Goal: Task Accomplishment & Management: Manage account settings

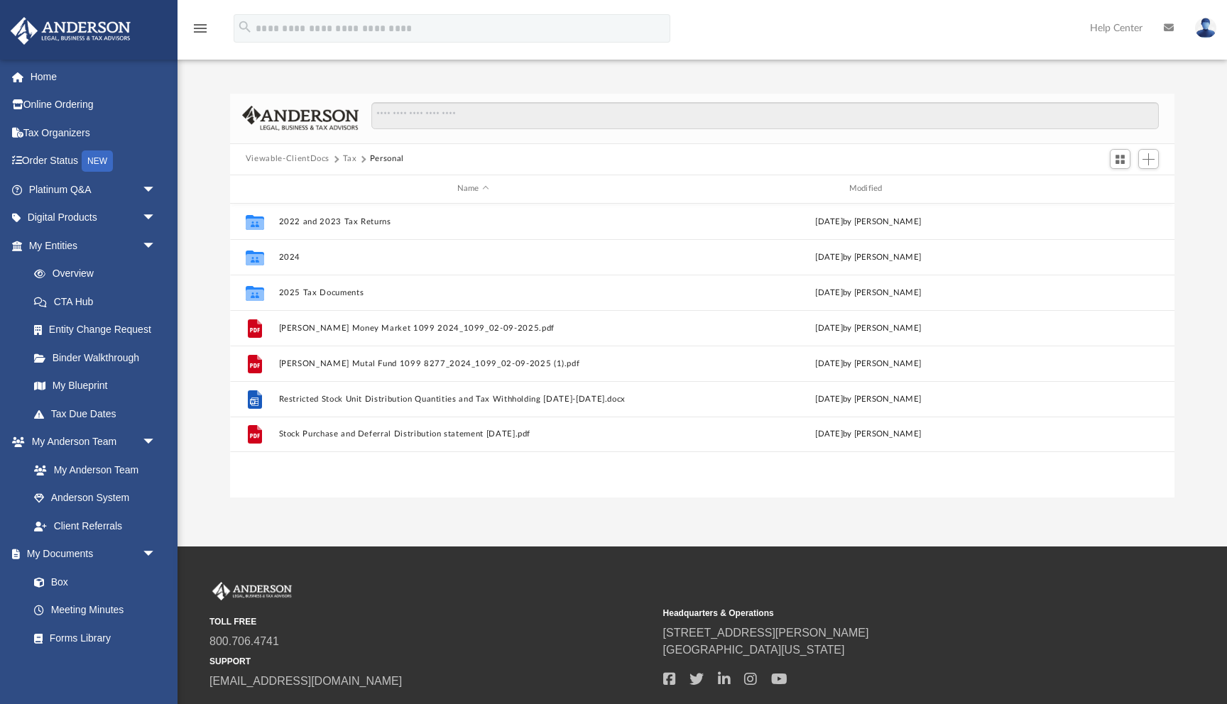
scroll to position [322, 945]
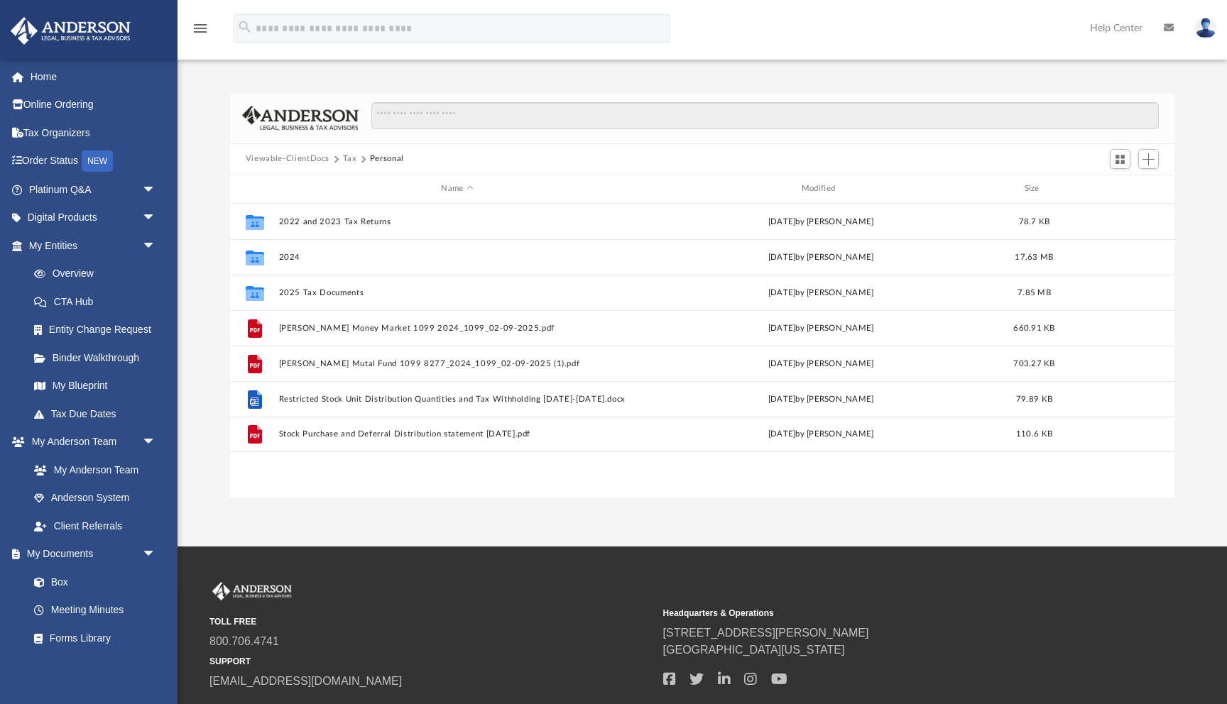
click at [301, 159] on button "Viewable-ClientDocs" at bounding box center [288, 159] width 84 height 13
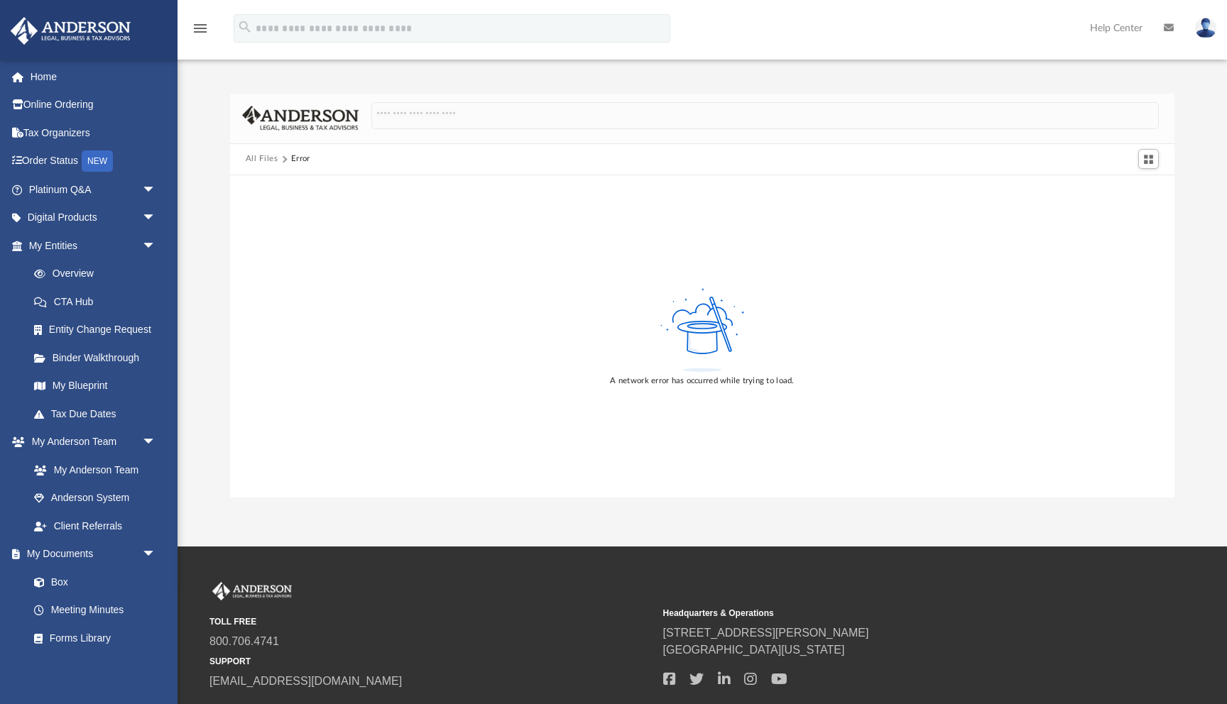
click at [269, 161] on button "All Files" at bounding box center [262, 159] width 33 height 13
click at [40, 248] on link "My Entities arrow_drop_down" at bounding box center [94, 246] width 168 height 28
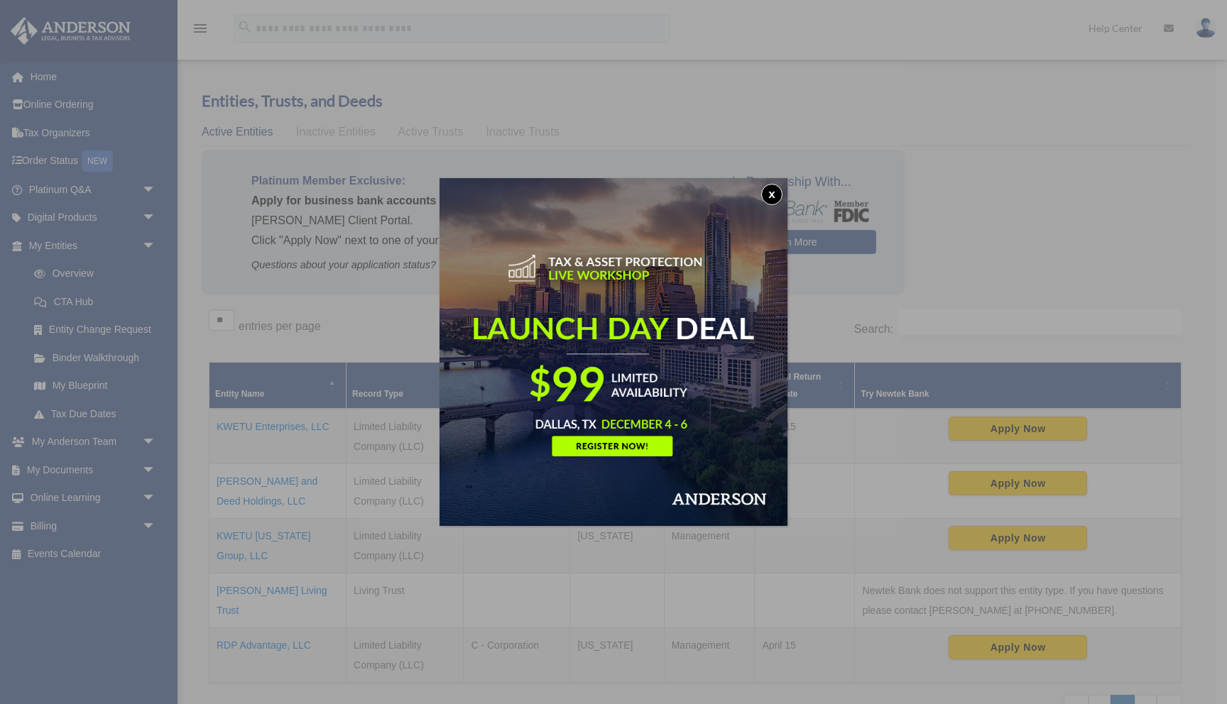
click at [771, 193] on button "x" at bounding box center [771, 194] width 21 height 21
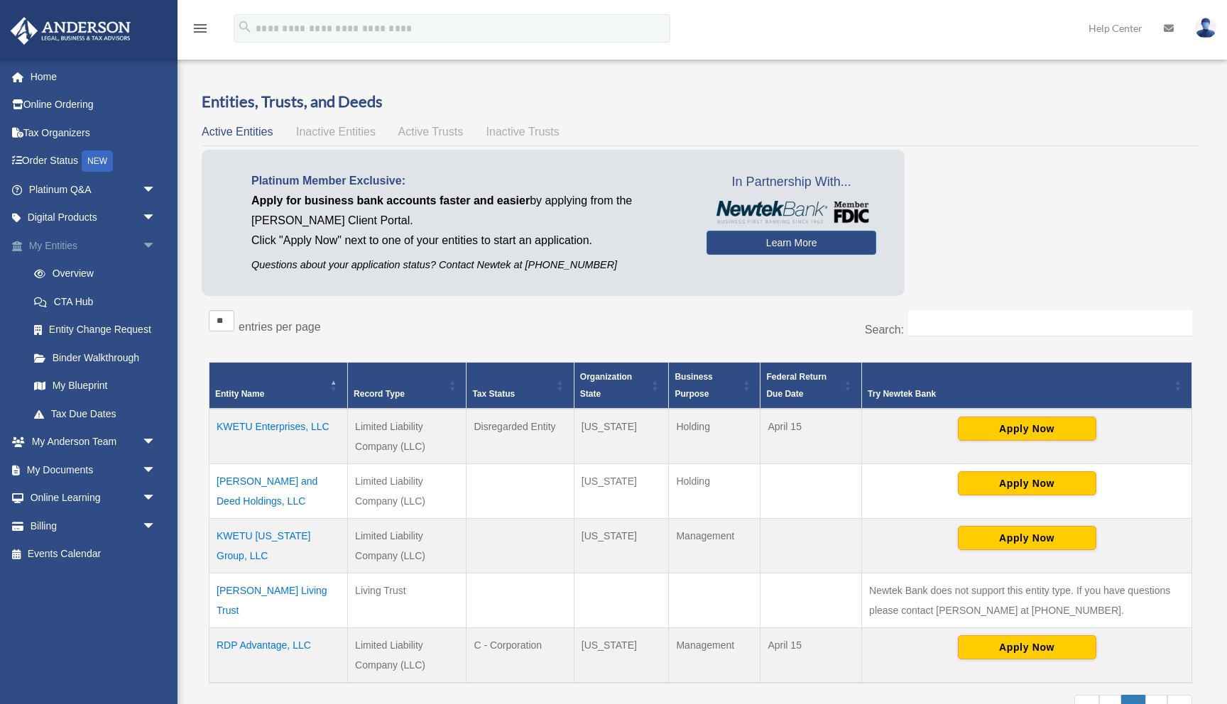
click at [62, 246] on link "My Entities arrow_drop_down" at bounding box center [94, 246] width 168 height 28
click at [52, 467] on link "My Documents arrow_drop_down" at bounding box center [94, 470] width 168 height 28
click at [53, 467] on link "My Documents arrow_drop_down" at bounding box center [94, 470] width 168 height 28
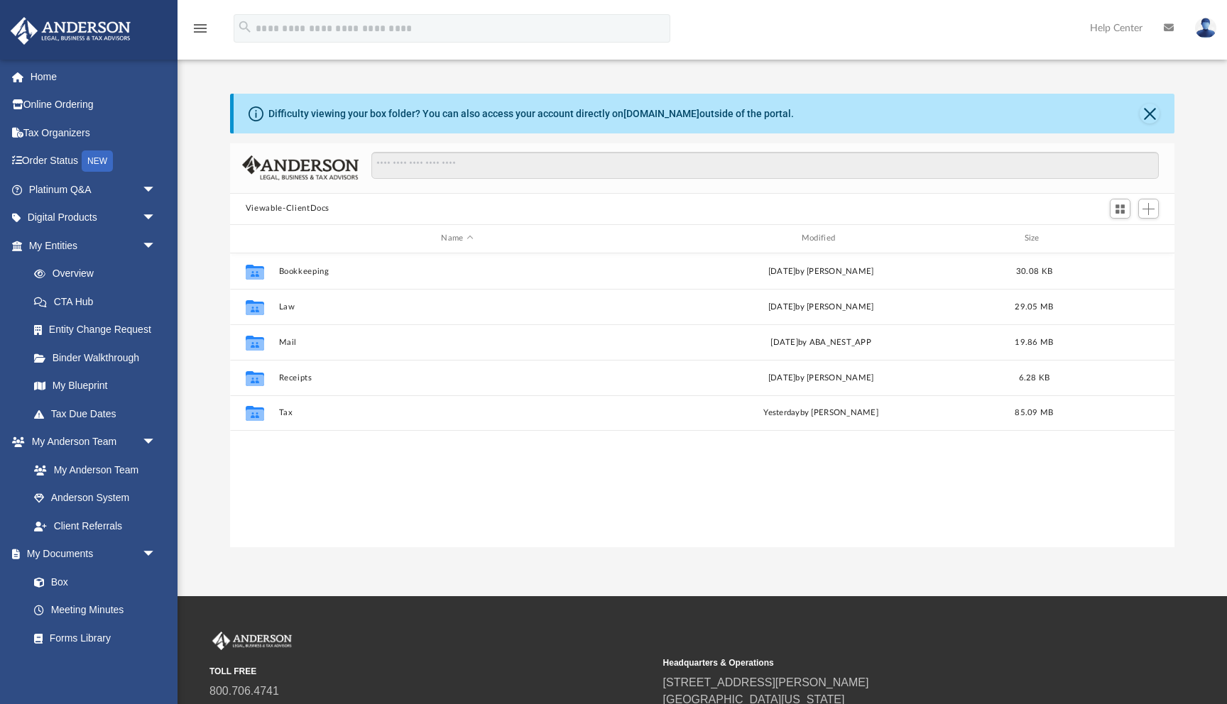
scroll to position [322, 945]
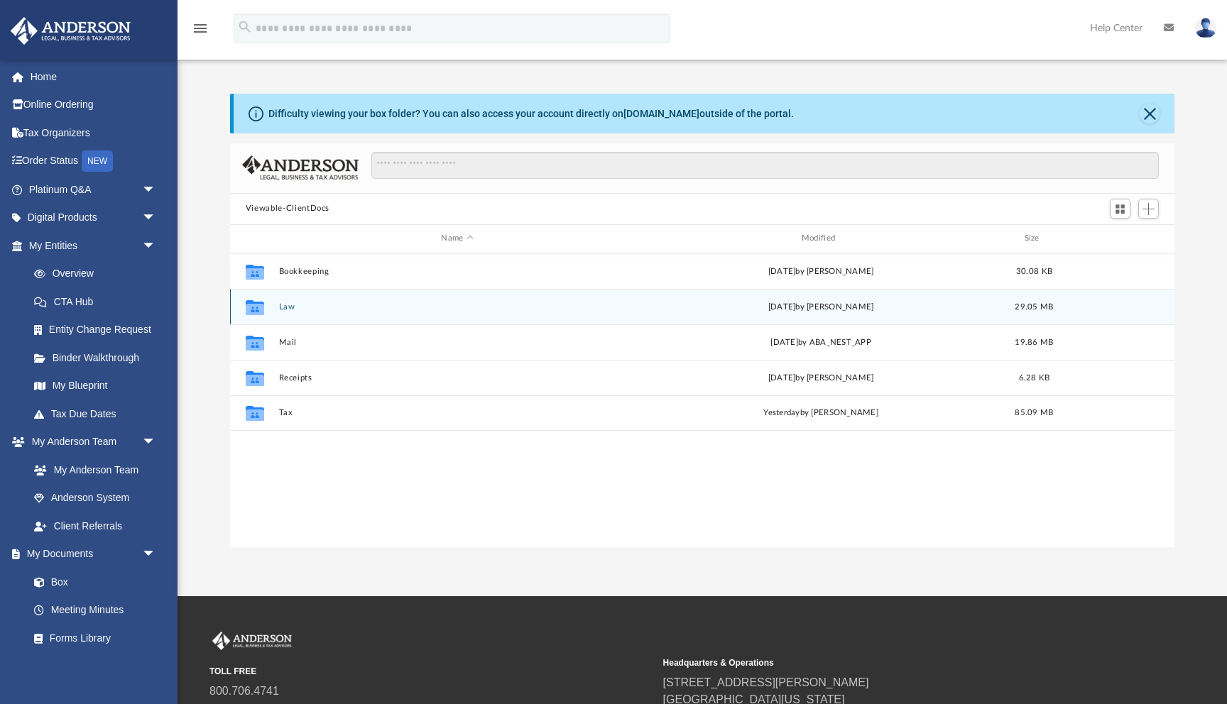
click at [285, 306] on button "Law" at bounding box center [456, 307] width 357 height 9
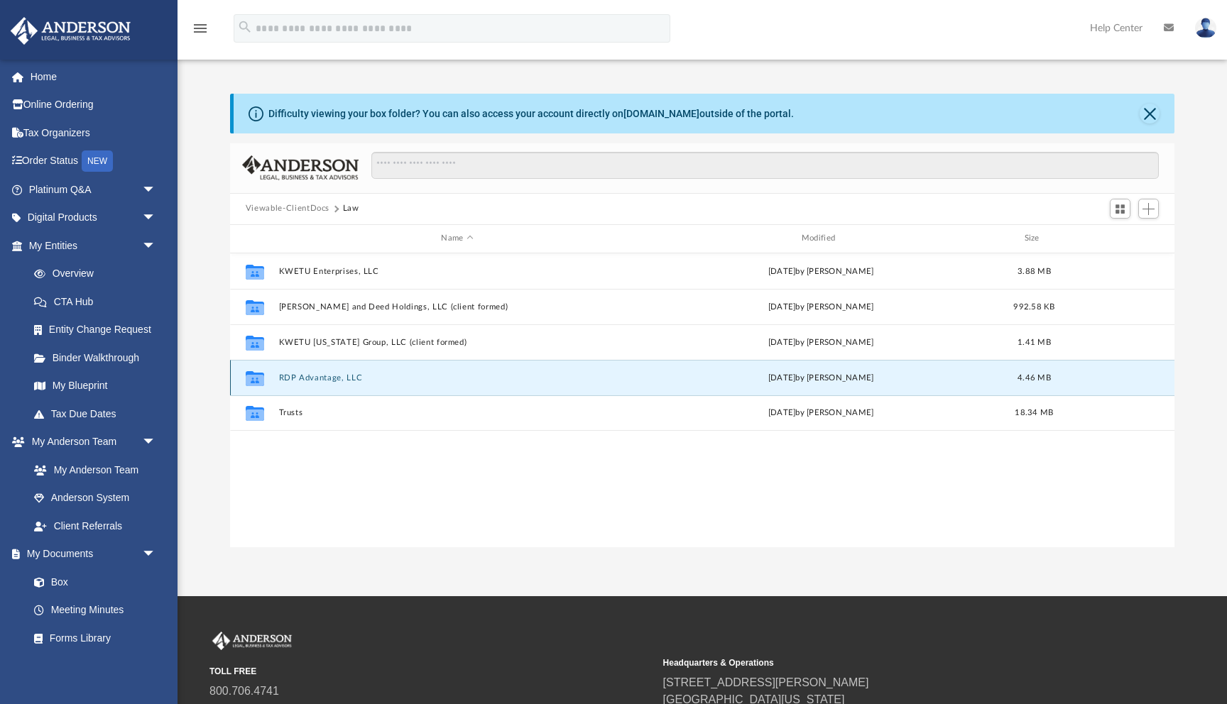
click at [300, 376] on button "RDP Advantage, LLC" at bounding box center [456, 378] width 357 height 9
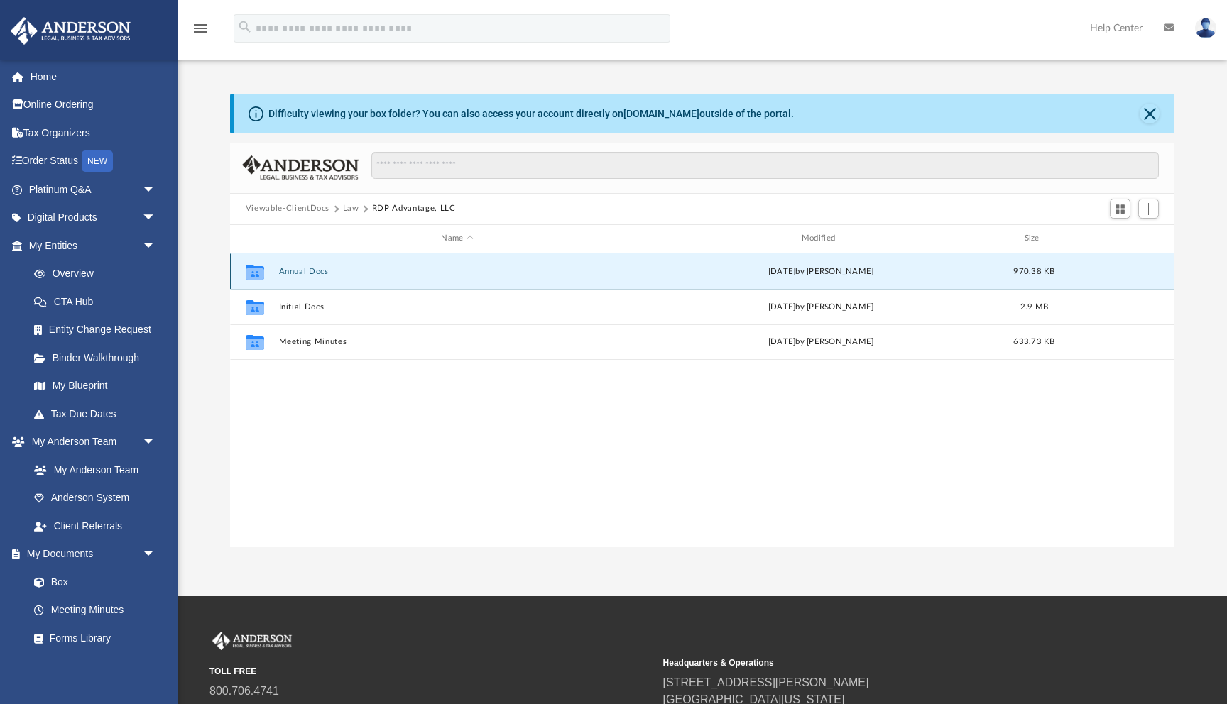
click at [305, 269] on button "Annual Docs" at bounding box center [456, 271] width 357 height 9
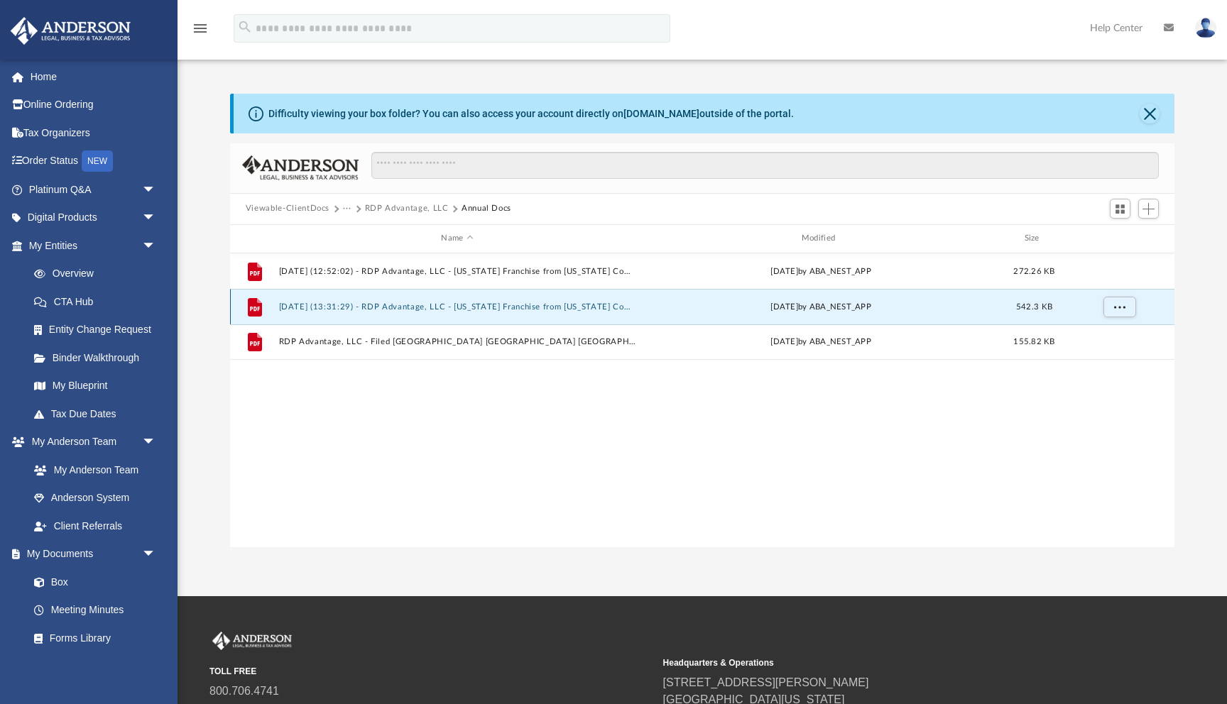
click at [337, 308] on button "2025.02.26 (13:31:29) - RDP Advantage, LLC - Texas Franchise from Texas Comptro…" at bounding box center [456, 307] width 357 height 9
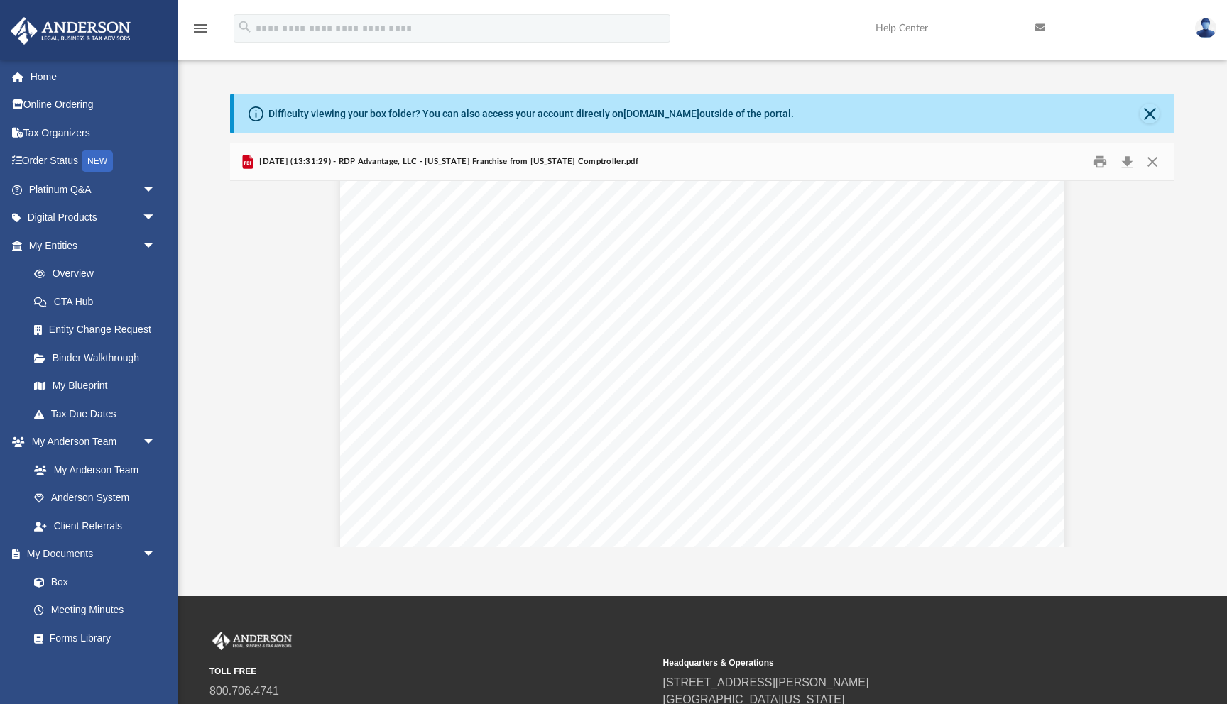
scroll to position [295, 0]
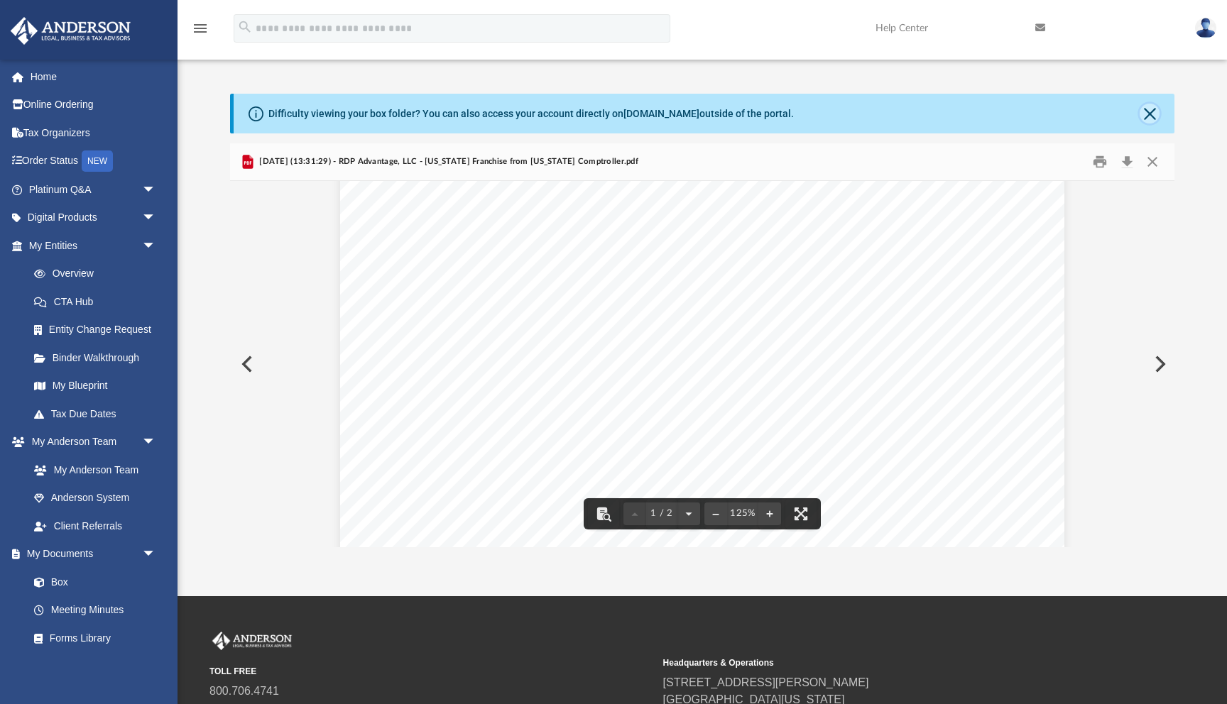
click at [1151, 114] on button "Close" at bounding box center [1150, 114] width 20 height 20
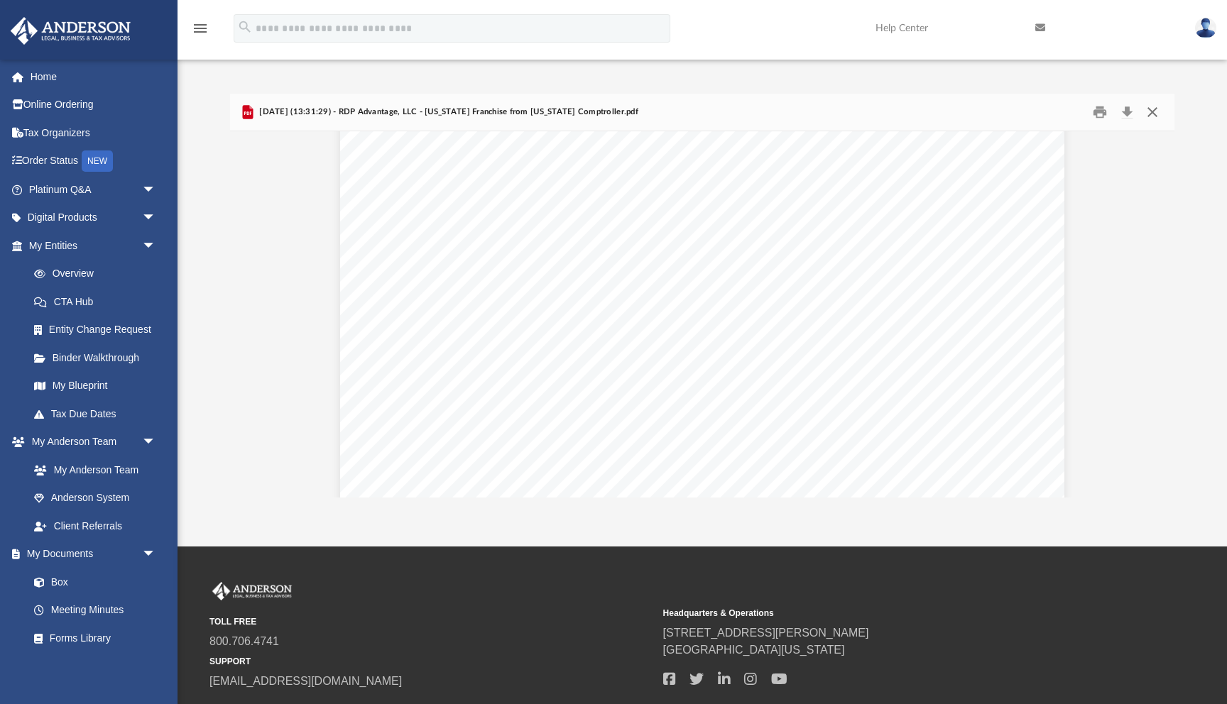
click at [1152, 111] on button "Close" at bounding box center [1153, 112] width 26 height 22
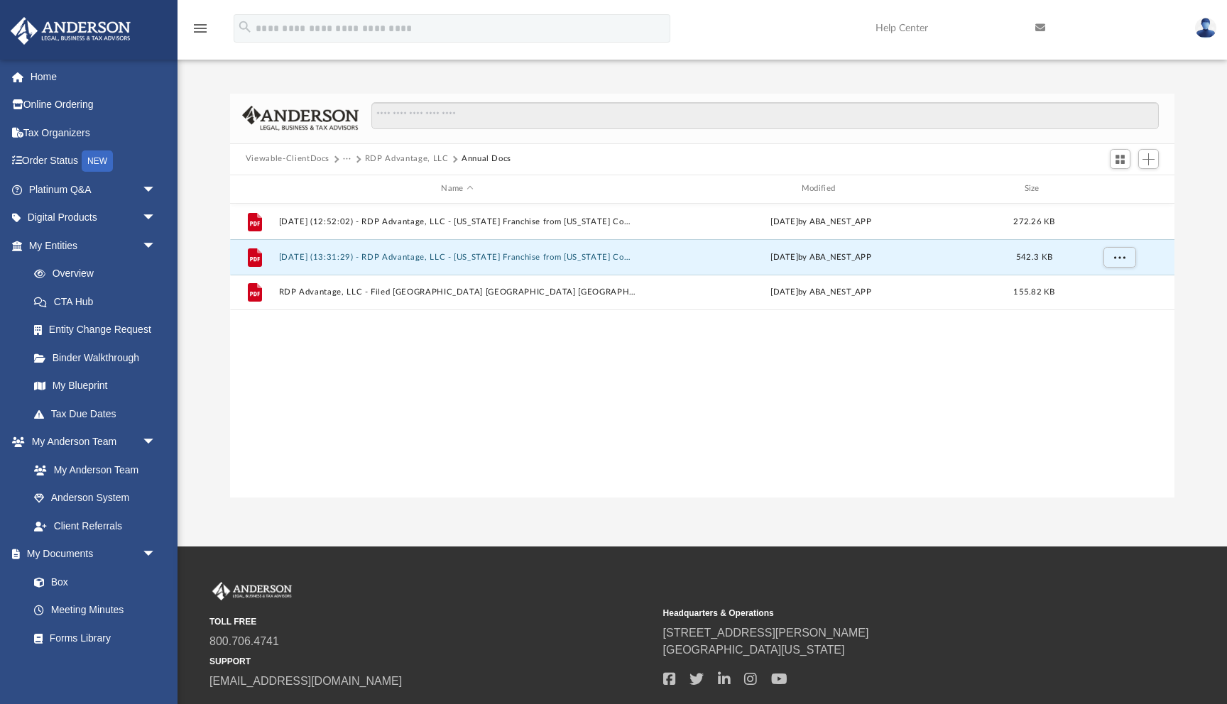
click at [415, 159] on button "RDP Advantage, LLC" at bounding box center [407, 159] width 84 height 13
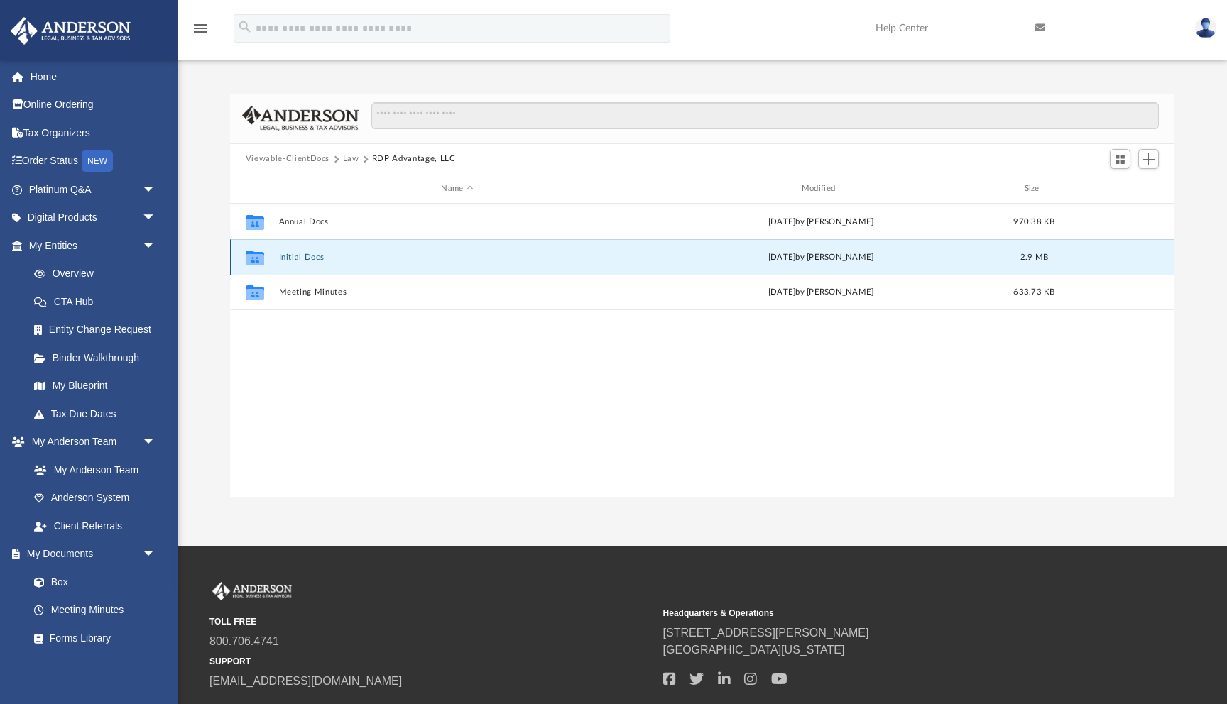
click at [303, 256] on button "Initial Docs" at bounding box center [456, 257] width 357 height 9
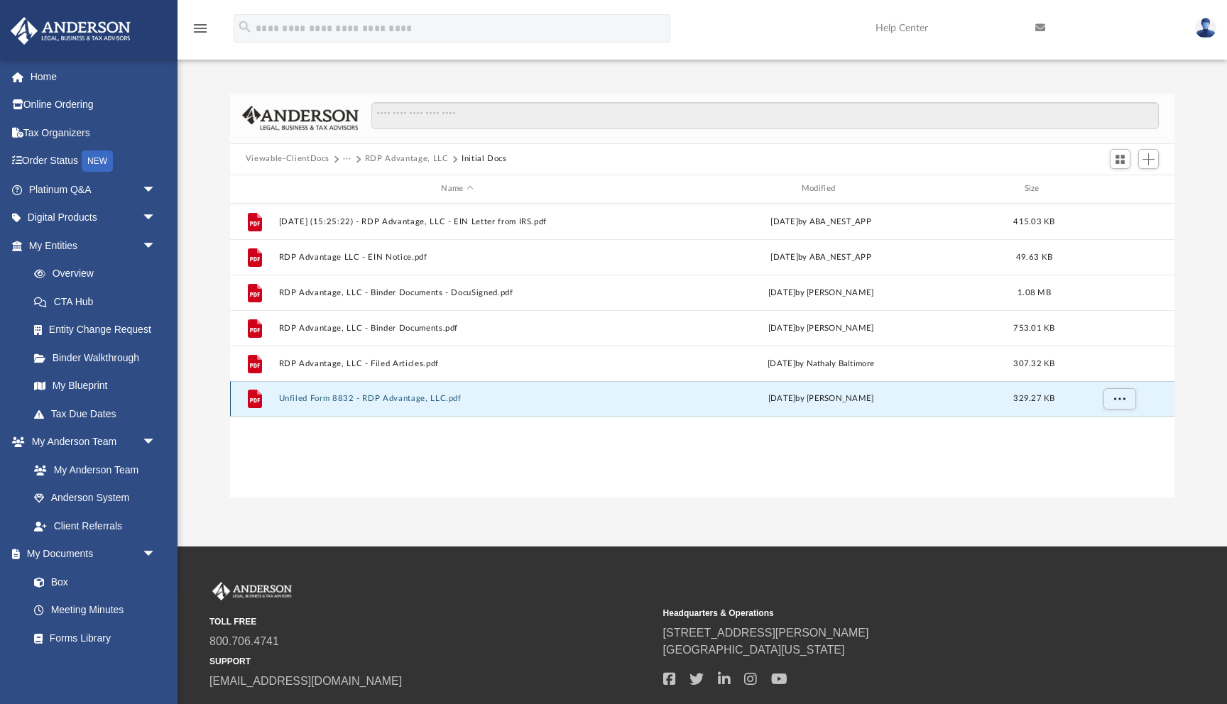
click at [295, 397] on button "Unfiled Form 8832 - RDP Advantage, LLC.pdf" at bounding box center [456, 398] width 357 height 9
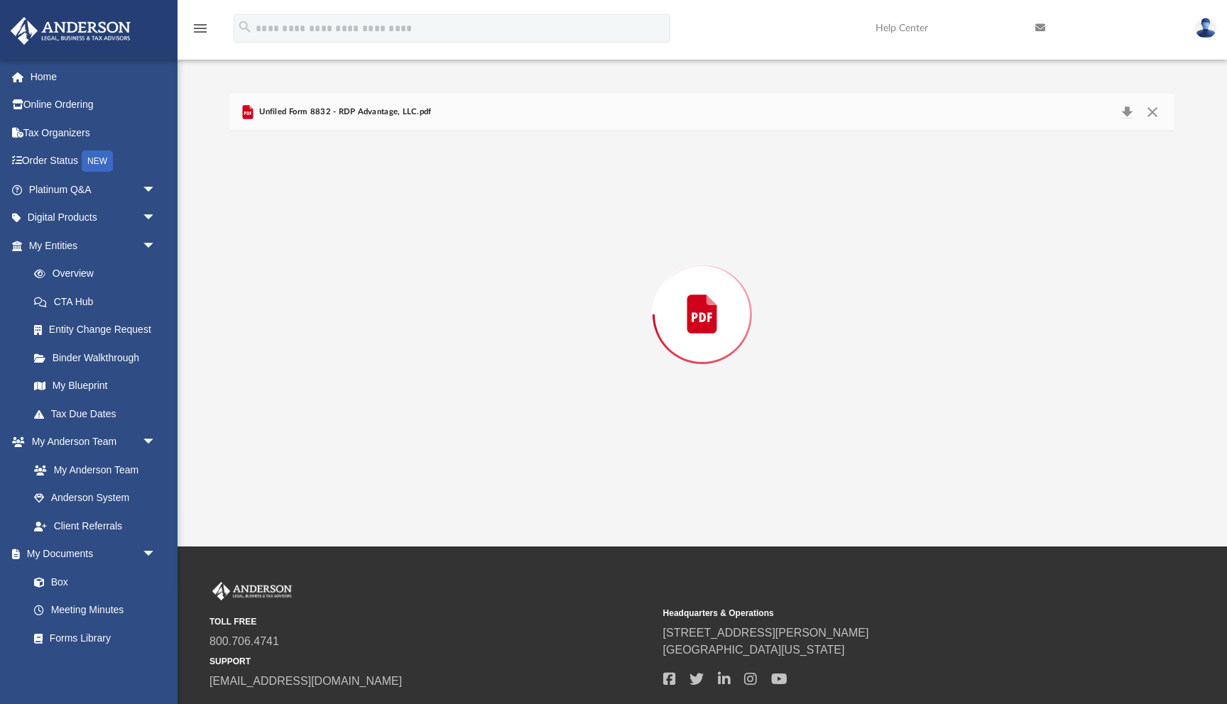
click at [295, 397] on div "Preview" at bounding box center [702, 314] width 945 height 366
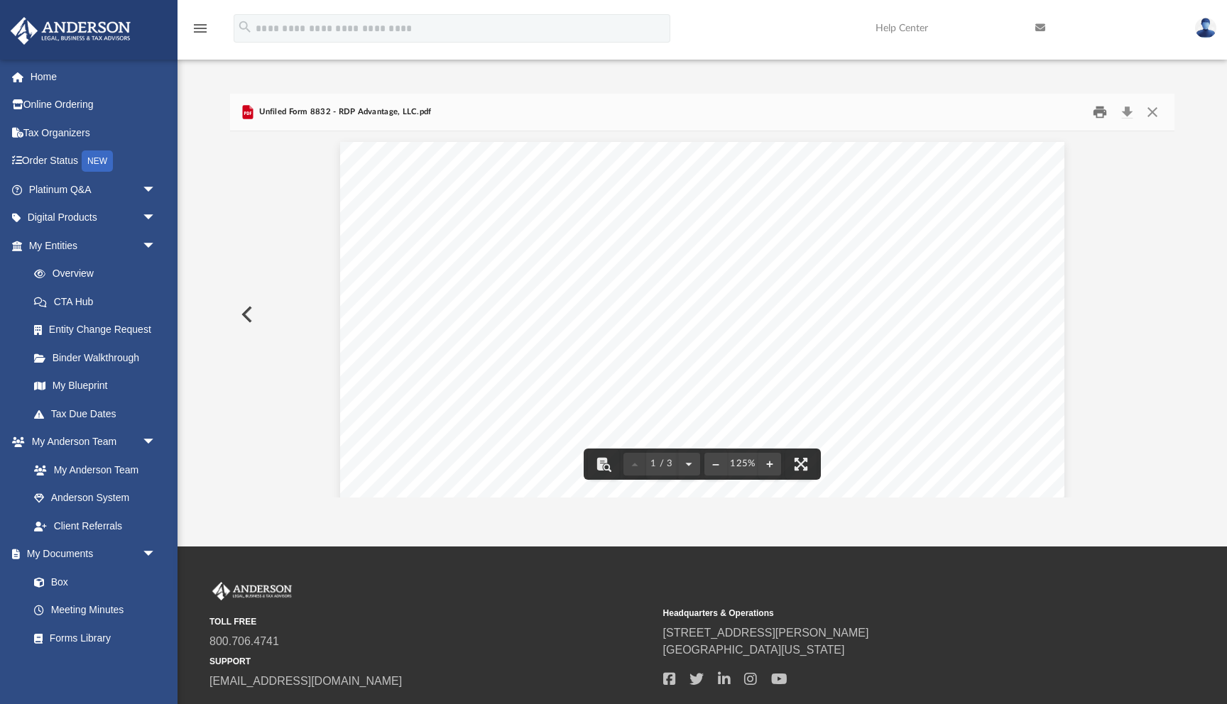
click at [1100, 114] on button "Print" at bounding box center [1101, 112] width 28 height 22
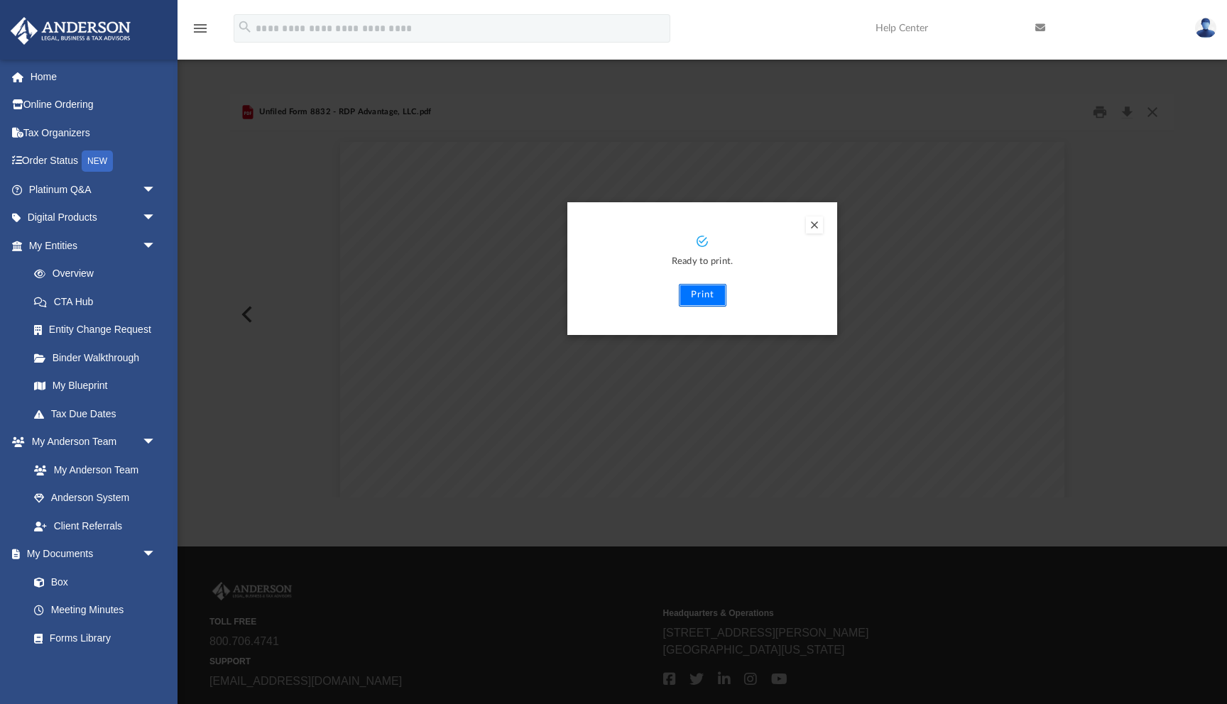
click at [704, 294] on button "Print" at bounding box center [703, 295] width 48 height 23
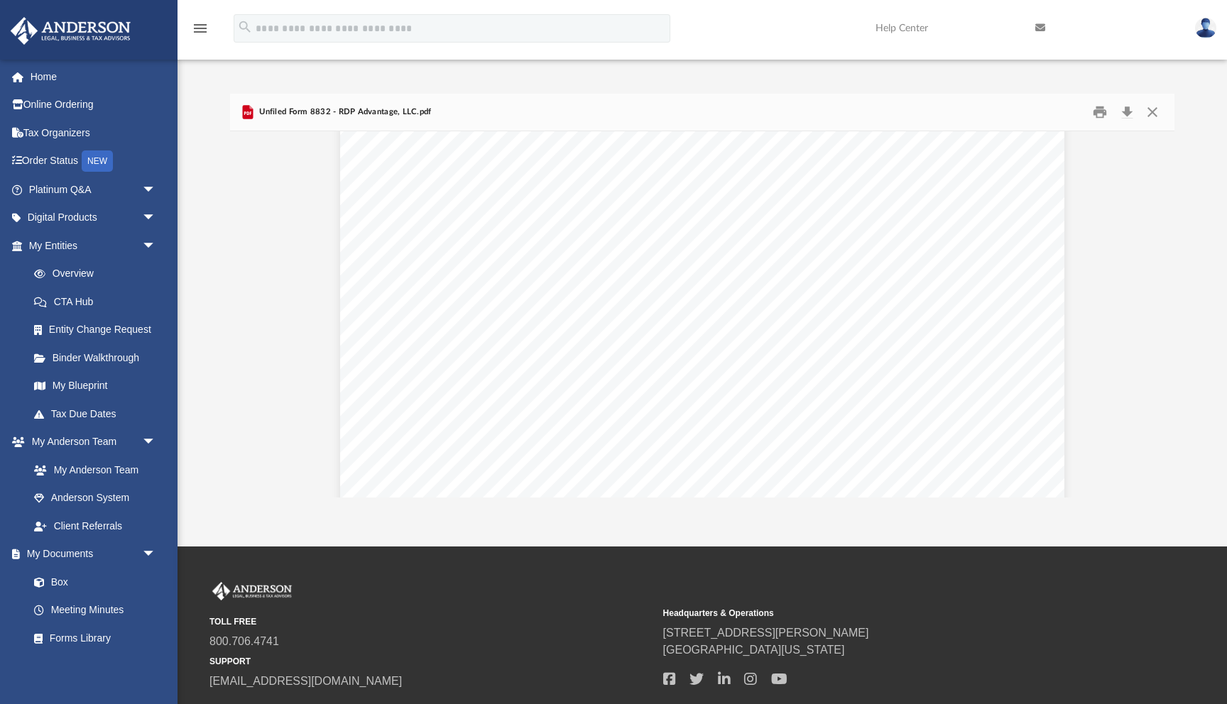
scroll to position [73, 0]
click at [1128, 111] on button "Download" at bounding box center [1127, 112] width 26 height 22
click at [1153, 116] on button "Close" at bounding box center [1153, 112] width 26 height 22
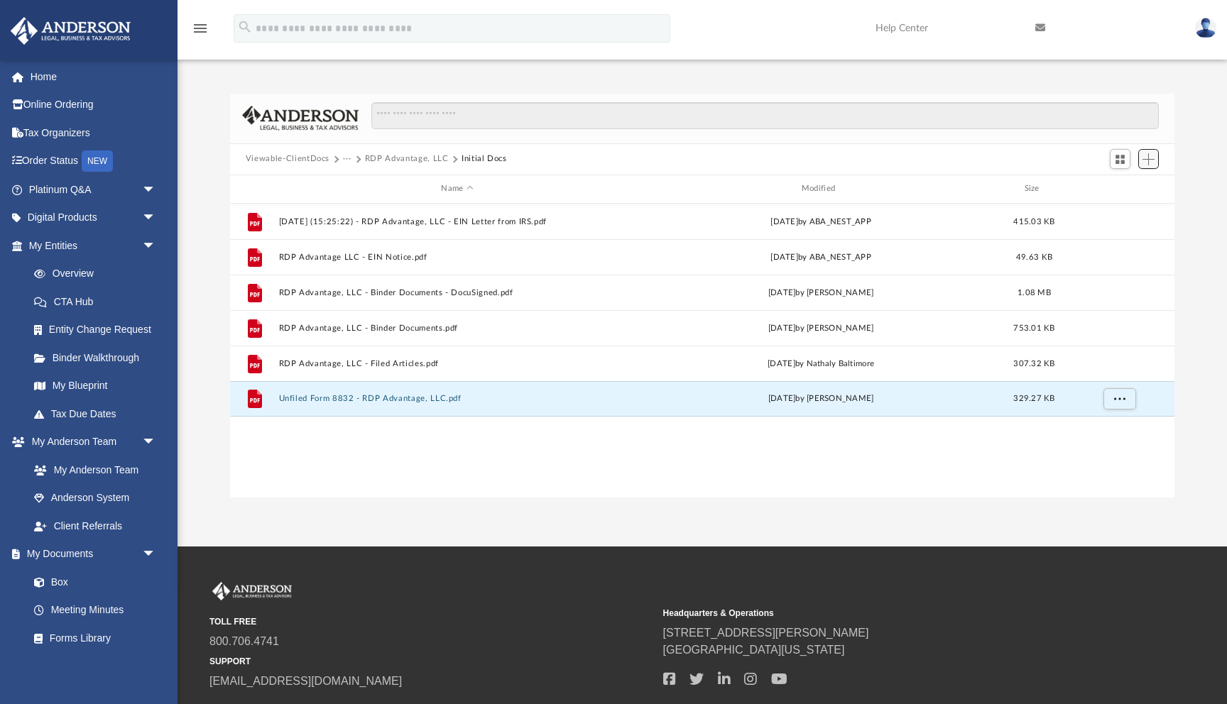
click at [1146, 160] on span "Add" at bounding box center [1149, 159] width 12 height 12
click at [1124, 190] on li "Upload" at bounding box center [1128, 187] width 45 height 15
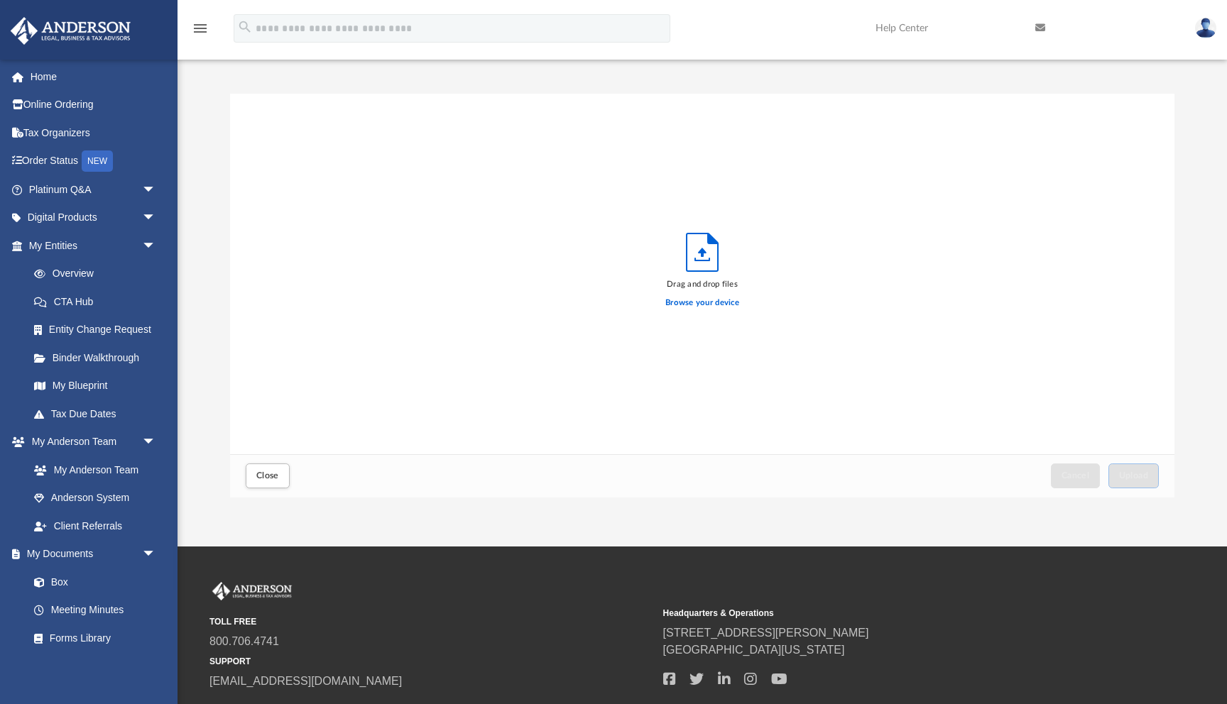
scroll to position [360, 945]
click at [677, 302] on label "Browse your device" at bounding box center [702, 303] width 74 height 13
click at [0, 0] on input "Browse your device" at bounding box center [0, 0] width 0 height 0
click at [673, 301] on label "Browse your device" at bounding box center [702, 303] width 74 height 13
click at [0, 0] on input "Browse your device" at bounding box center [0, 0] width 0 height 0
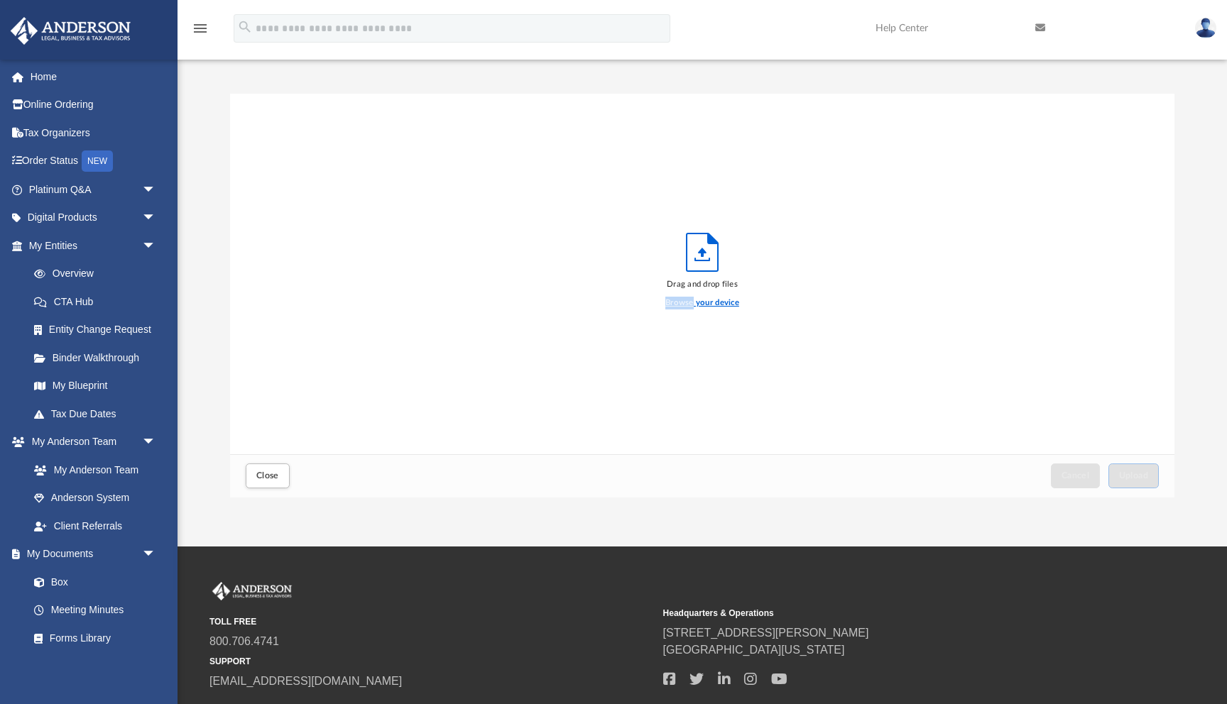
click at [673, 301] on label "Browse your device" at bounding box center [702, 303] width 74 height 13
click at [0, 0] on input "Browse your device" at bounding box center [0, 0] width 0 height 0
click at [702, 260] on polyline "Upload" at bounding box center [702, 260] width 14 height 2
click at [670, 302] on label "Browse your device" at bounding box center [702, 303] width 74 height 13
click at [0, 0] on input "Browse your device" at bounding box center [0, 0] width 0 height 0
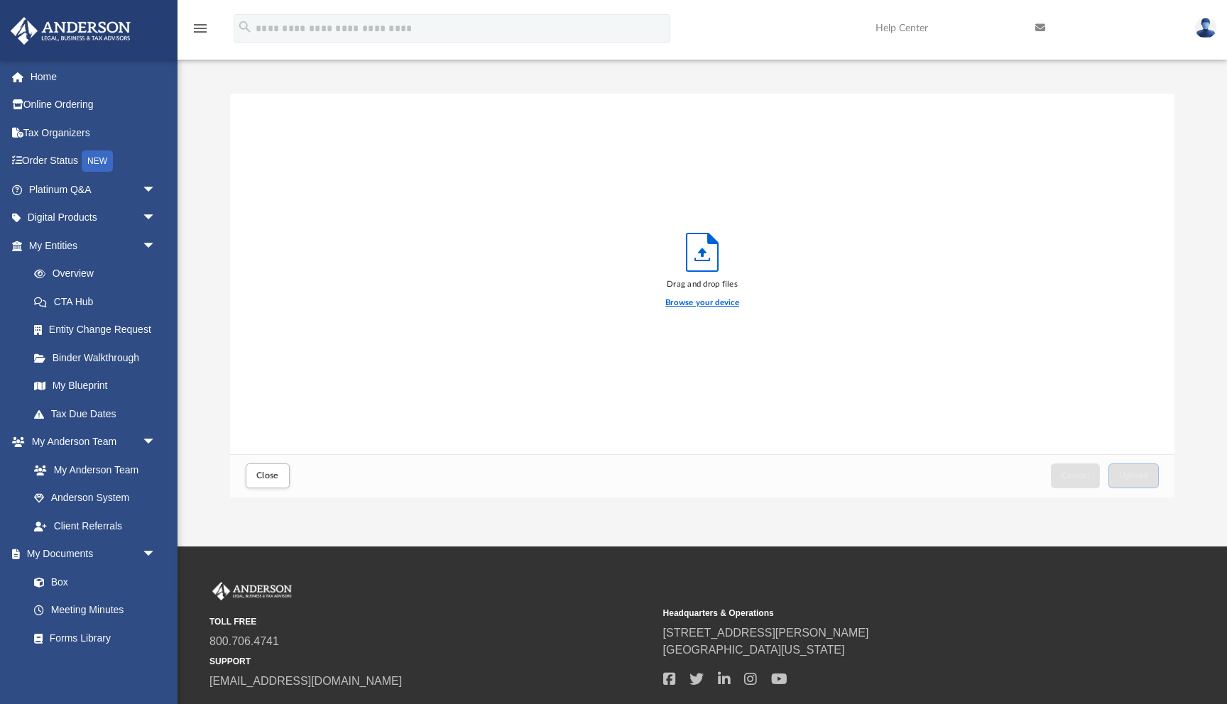
click at [670, 302] on label "Browse your device" at bounding box center [702, 303] width 74 height 13
click at [0, 0] on input "Browse your device" at bounding box center [0, 0] width 0 height 0
click at [670, 302] on label "Browse your device" at bounding box center [702, 303] width 74 height 13
click at [0, 0] on input "Browse your device" at bounding box center [0, 0] width 0 height 0
click at [670, 302] on label "Browse your device" at bounding box center [702, 303] width 74 height 13
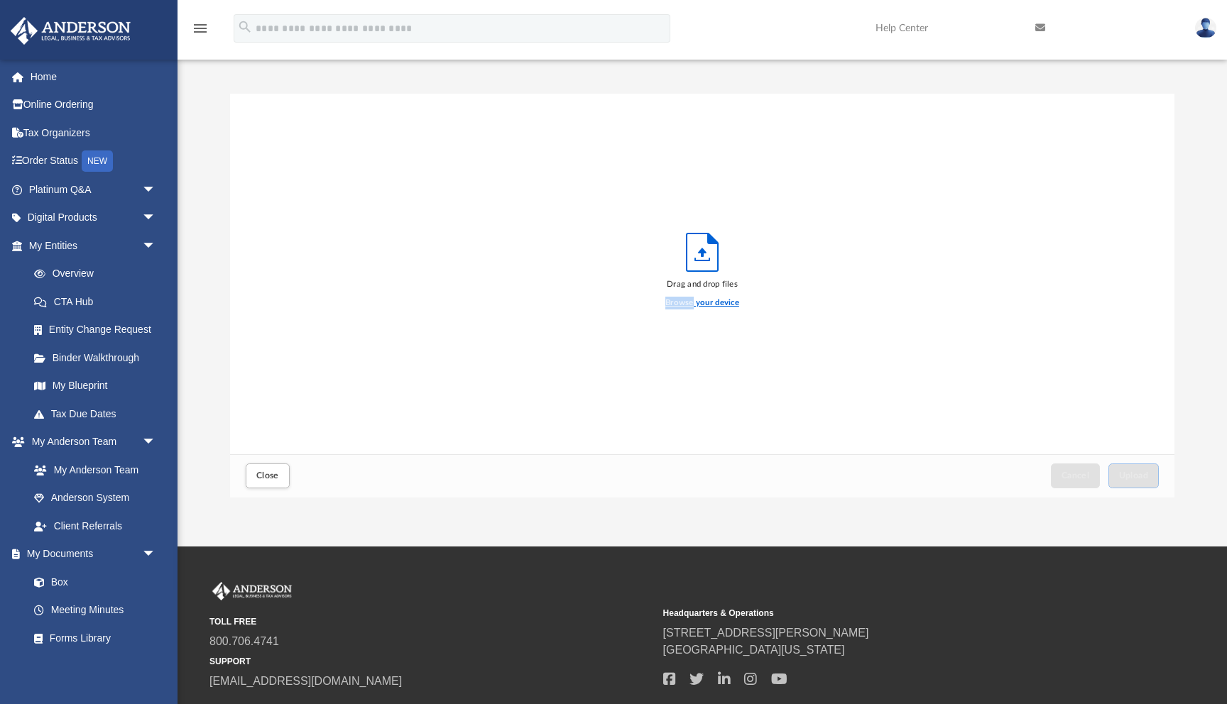
click at [0, 0] on input "Browse your device" at bounding box center [0, 0] width 0 height 0
click at [670, 302] on label "Browse your device" at bounding box center [702, 303] width 74 height 13
click at [0, 0] on input "Browse your device" at bounding box center [0, 0] width 0 height 0
click at [693, 304] on label "Browse your device" at bounding box center [702, 303] width 74 height 13
click at [0, 0] on input "Browse your device" at bounding box center [0, 0] width 0 height 0
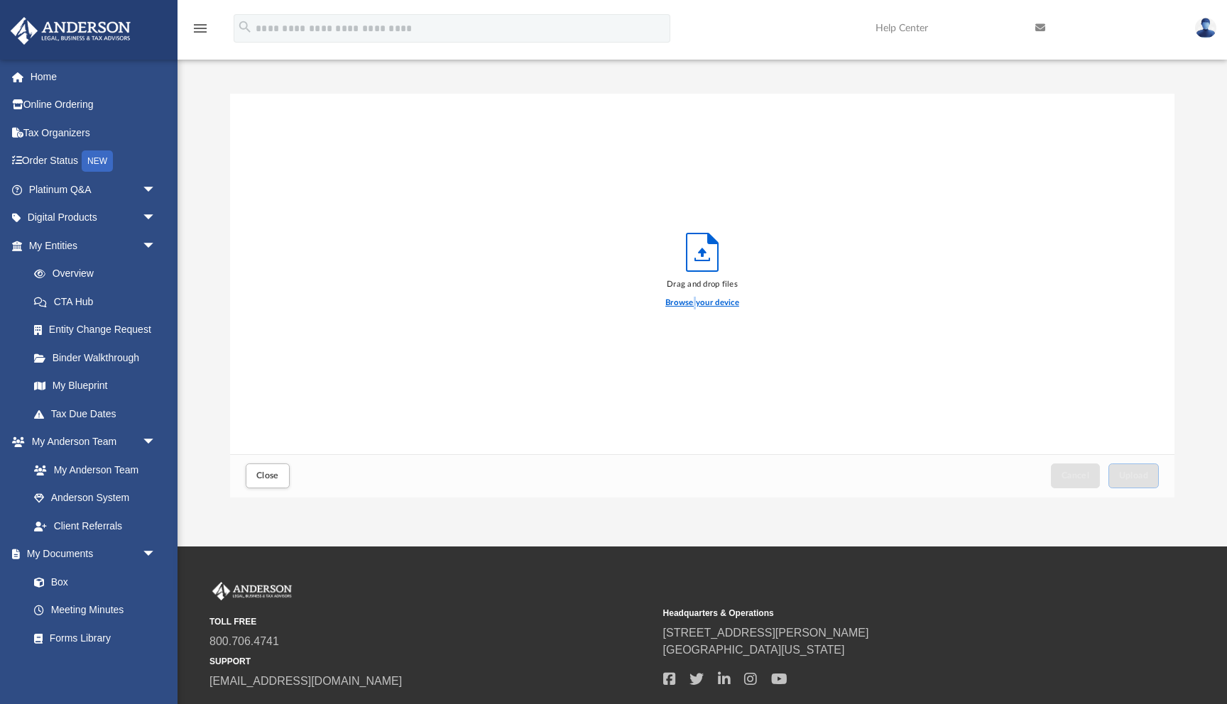
click at [693, 304] on label "Browse your device" at bounding box center [702, 303] width 74 height 13
click at [0, 0] on input "Browse your device" at bounding box center [0, 0] width 0 height 0
click at [702, 303] on label "Browse your device" at bounding box center [702, 303] width 74 height 13
click at [0, 0] on input "Browse your device" at bounding box center [0, 0] width 0 height 0
click at [702, 303] on label "Browse your device" at bounding box center [702, 303] width 74 height 13
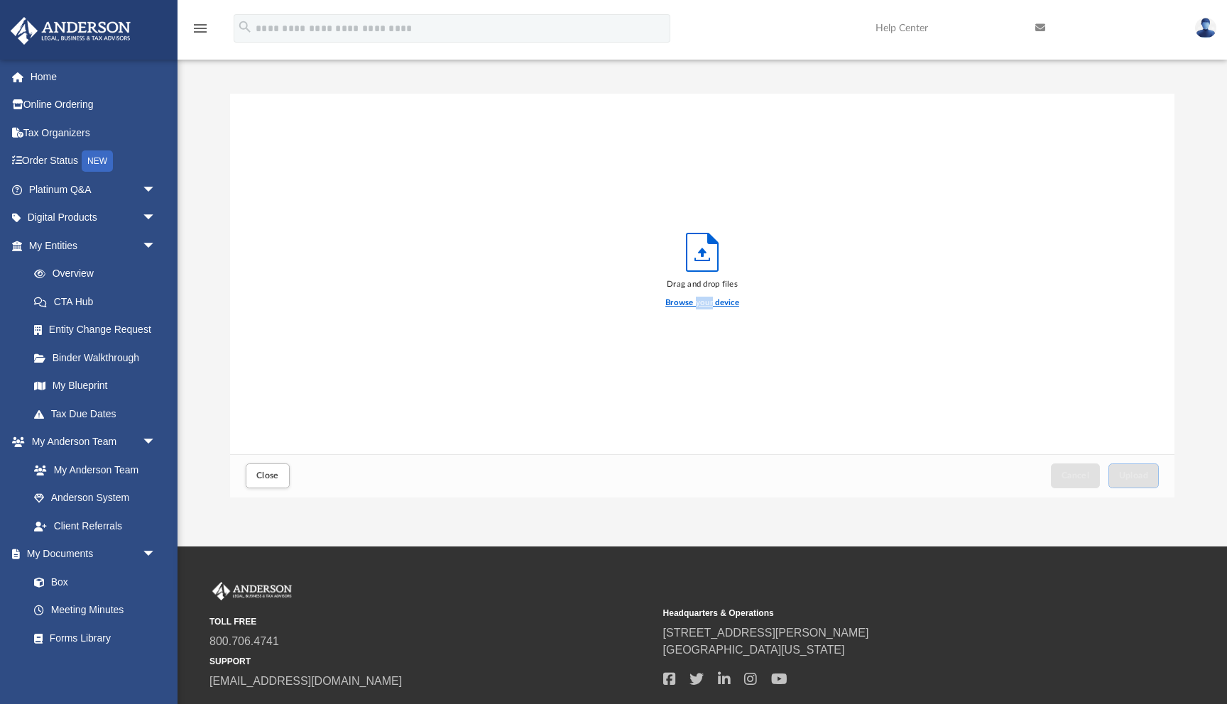
click at [0, 0] on input "Browse your device" at bounding box center [0, 0] width 0 height 0
click at [702, 257] on icon "Upload" at bounding box center [702, 253] width 31 height 38
click at [671, 301] on label "Browse your device" at bounding box center [702, 303] width 74 height 13
click at [0, 0] on input "Browse your device" at bounding box center [0, 0] width 0 height 0
click at [671, 301] on label "Browse your device" at bounding box center [702, 303] width 74 height 13
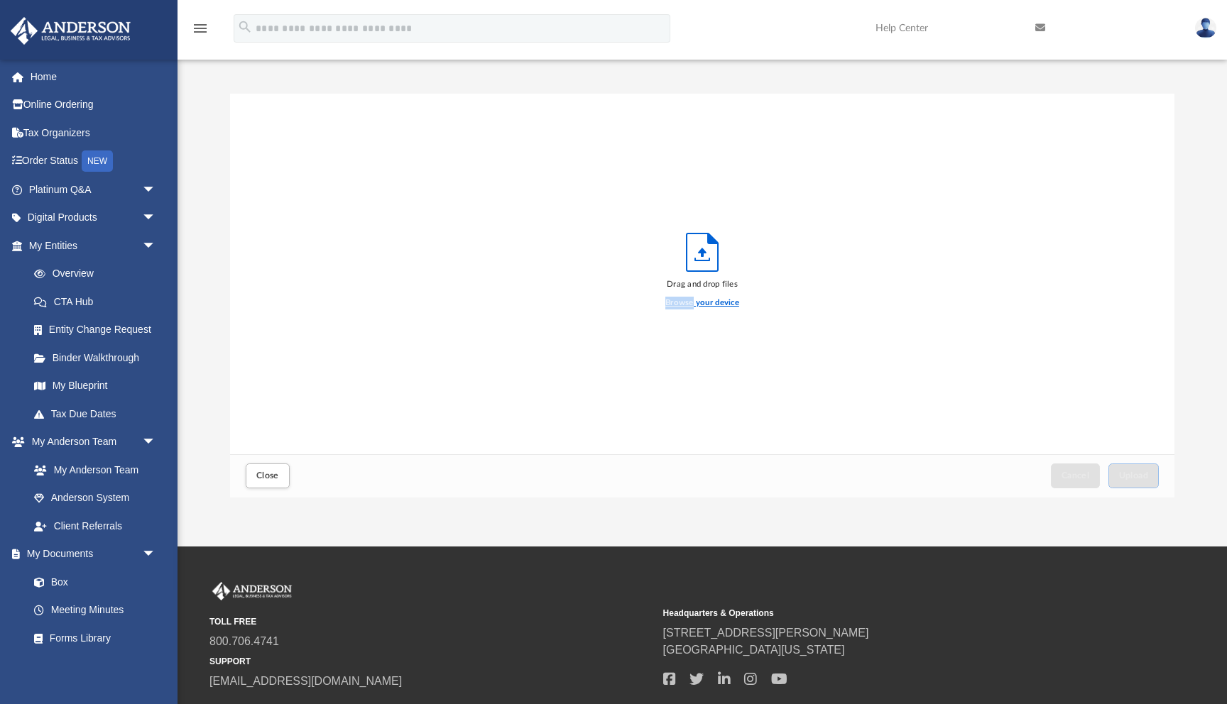
click at [0, 0] on input "Browse your device" at bounding box center [0, 0] width 0 height 0
drag, startPoint x: 671, startPoint y: 301, endPoint x: 694, endPoint y: 301, distance: 22.7
click at [678, 301] on label "Browse your device" at bounding box center [702, 303] width 74 height 13
click at [0, 0] on input "Browse your device" at bounding box center [0, 0] width 0 height 0
click at [694, 301] on label "Browse your device" at bounding box center [702, 303] width 74 height 13
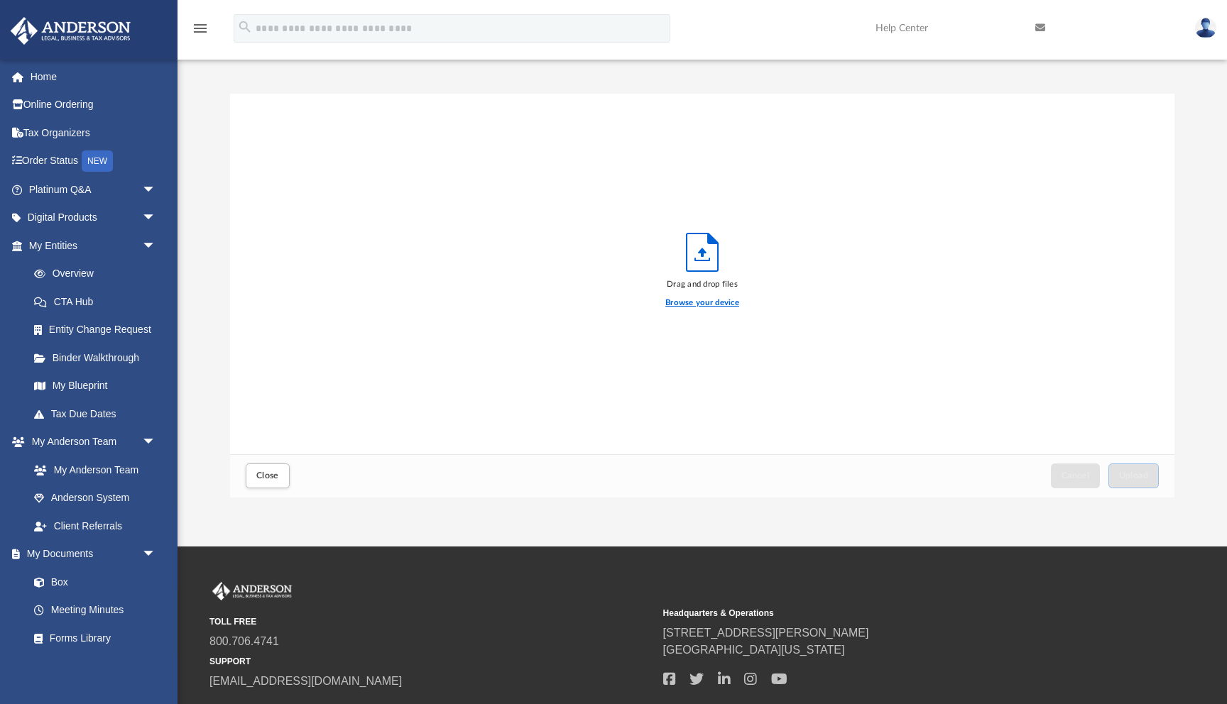
click at [0, 0] on input "Browse your device" at bounding box center [0, 0] width 0 height 0
click at [694, 302] on label "Browse your device" at bounding box center [702, 303] width 74 height 13
click at [0, 0] on input "Browse your device" at bounding box center [0, 0] width 0 height 0
click at [694, 302] on label "Browse your device" at bounding box center [702, 303] width 74 height 13
click at [0, 0] on input "Browse your device" at bounding box center [0, 0] width 0 height 0
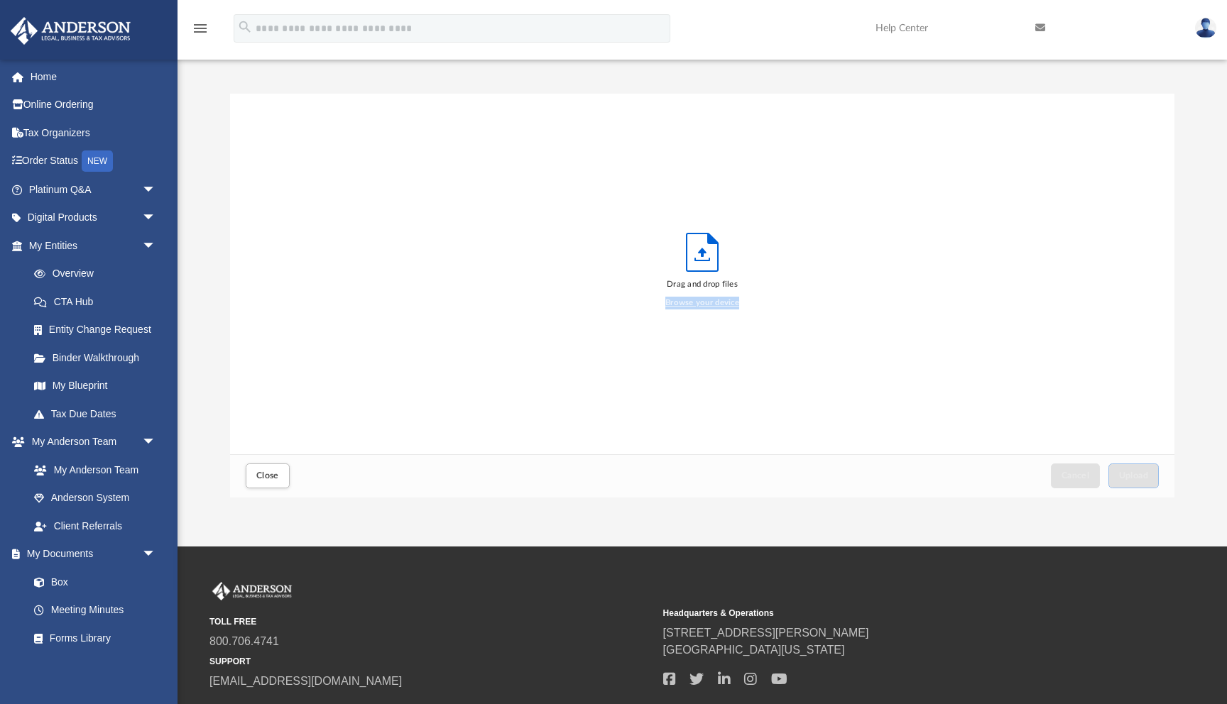
click at [694, 302] on label "Browse your device" at bounding box center [702, 303] width 74 height 13
click at [0, 0] on input "Browse your device" at bounding box center [0, 0] width 0 height 0
click at [694, 302] on label "Browse your device" at bounding box center [702, 303] width 74 height 13
click at [0, 0] on input "Browse your device" at bounding box center [0, 0] width 0 height 0
click at [694, 302] on label "Browse your device" at bounding box center [702, 303] width 74 height 13
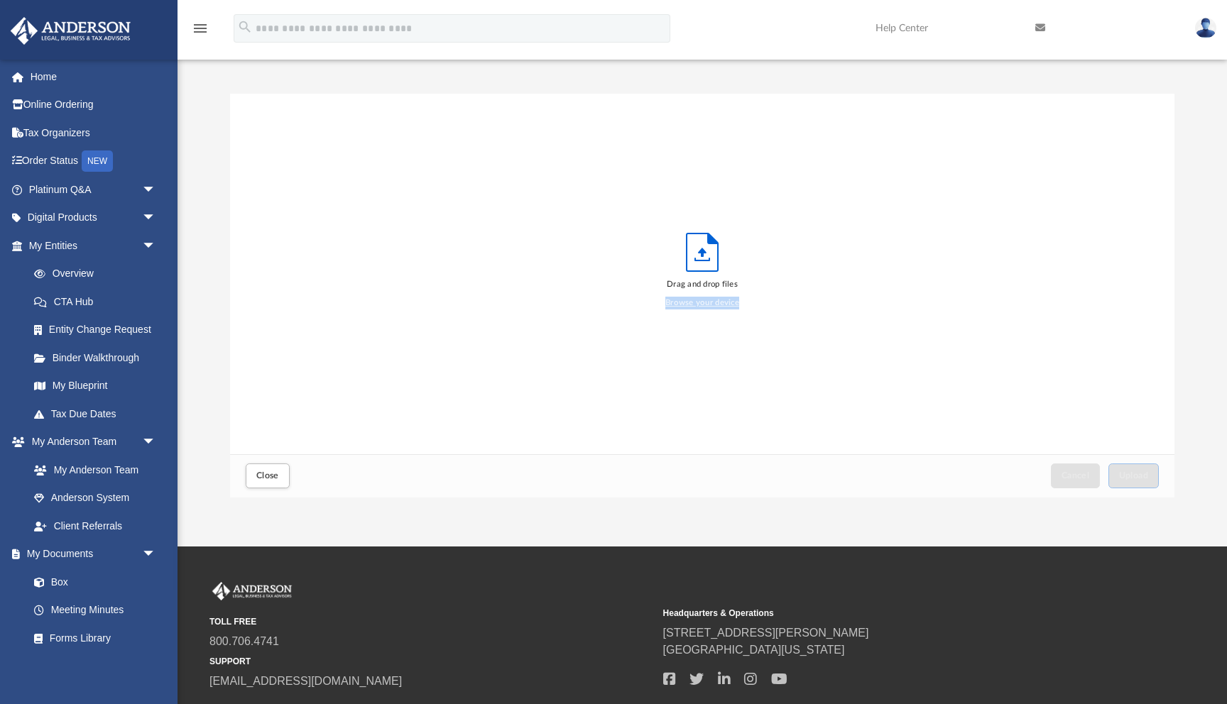
click at [0, 0] on input "Browse your device" at bounding box center [0, 0] width 0 height 0
click at [694, 302] on label "Browse your device" at bounding box center [702, 303] width 74 height 13
click at [0, 0] on input "Browse your device" at bounding box center [0, 0] width 0 height 0
click at [694, 302] on label "Browse your device" at bounding box center [702, 303] width 74 height 13
click at [0, 0] on input "Browse your device" at bounding box center [0, 0] width 0 height 0
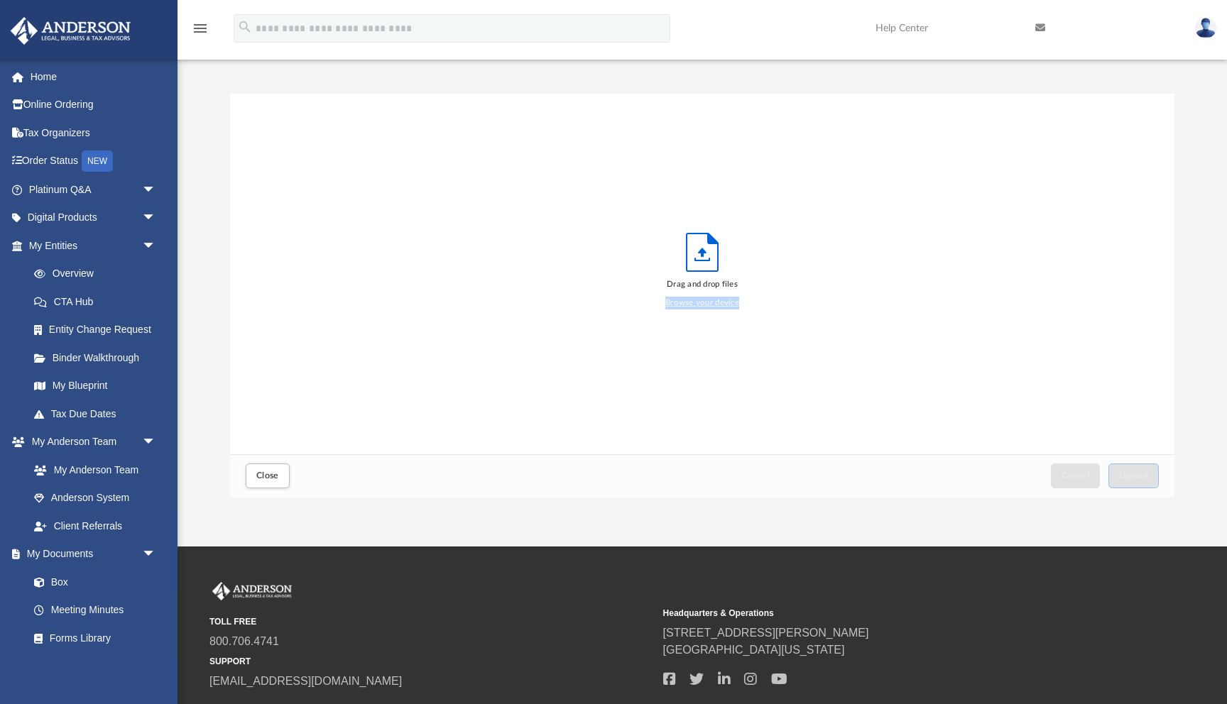
click at [694, 302] on label "Browse your device" at bounding box center [702, 303] width 74 height 13
click at [0, 0] on input "Browse your device" at bounding box center [0, 0] width 0 height 0
click at [694, 302] on label "Browse your device" at bounding box center [702, 303] width 74 height 13
click at [0, 0] on input "Browse your device" at bounding box center [0, 0] width 0 height 0
click at [258, 473] on span "Close" at bounding box center [267, 476] width 23 height 9
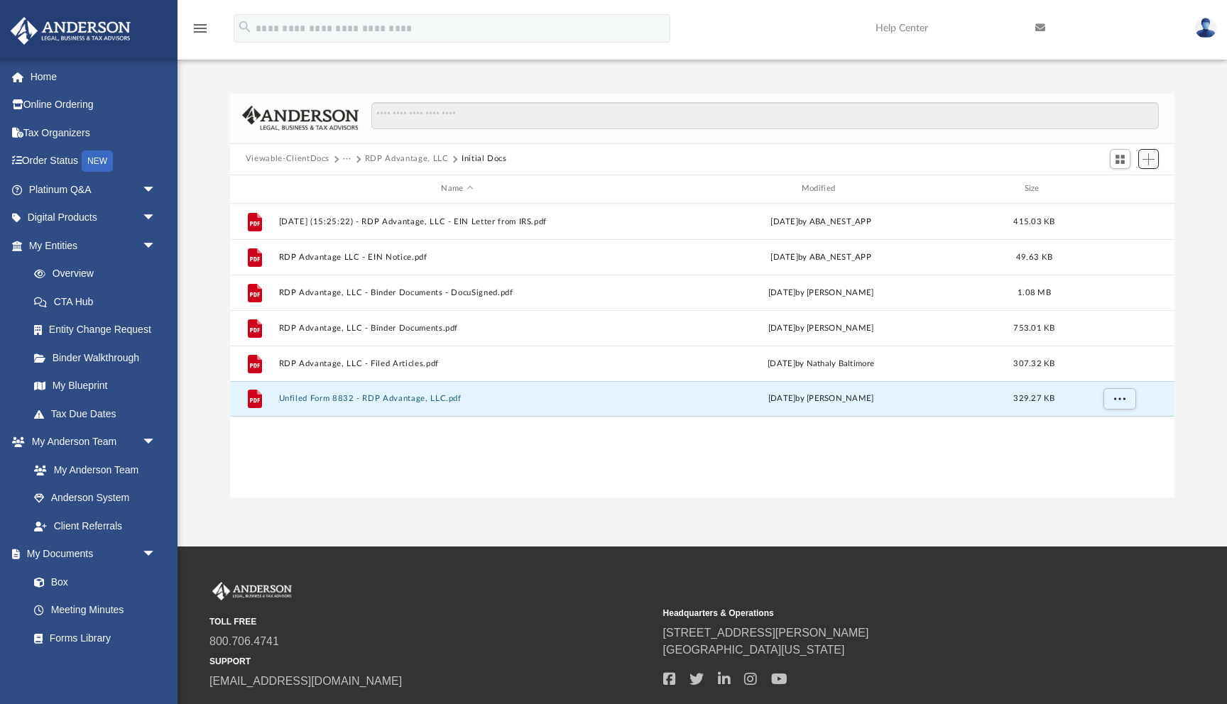
click at [1145, 160] on span "Add" at bounding box center [1149, 159] width 12 height 12
click at [1114, 190] on li "Upload" at bounding box center [1128, 187] width 45 height 15
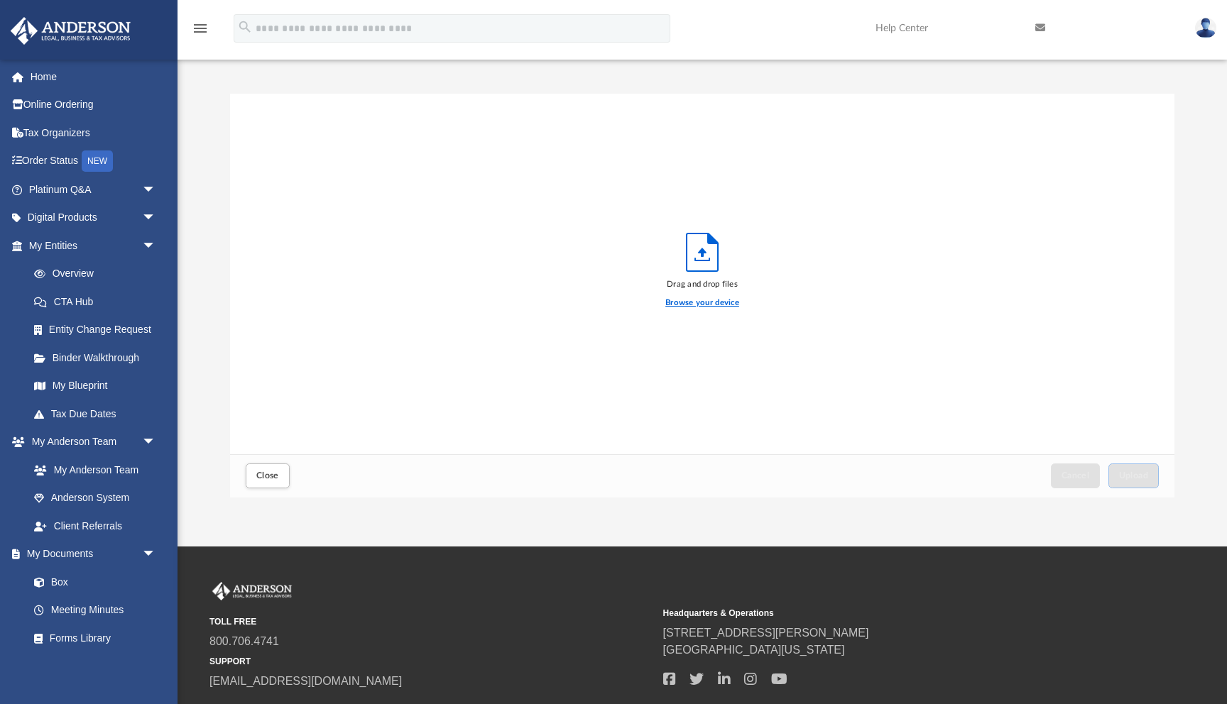
click at [670, 301] on label "Browse your device" at bounding box center [702, 303] width 74 height 13
click at [0, 0] on input "Browse your device" at bounding box center [0, 0] width 0 height 0
click at [670, 301] on label "Browse your device" at bounding box center [702, 303] width 74 height 13
click at [0, 0] on input "Browse your device" at bounding box center [0, 0] width 0 height 0
click at [670, 301] on label "Browse your device" at bounding box center [702, 303] width 74 height 13
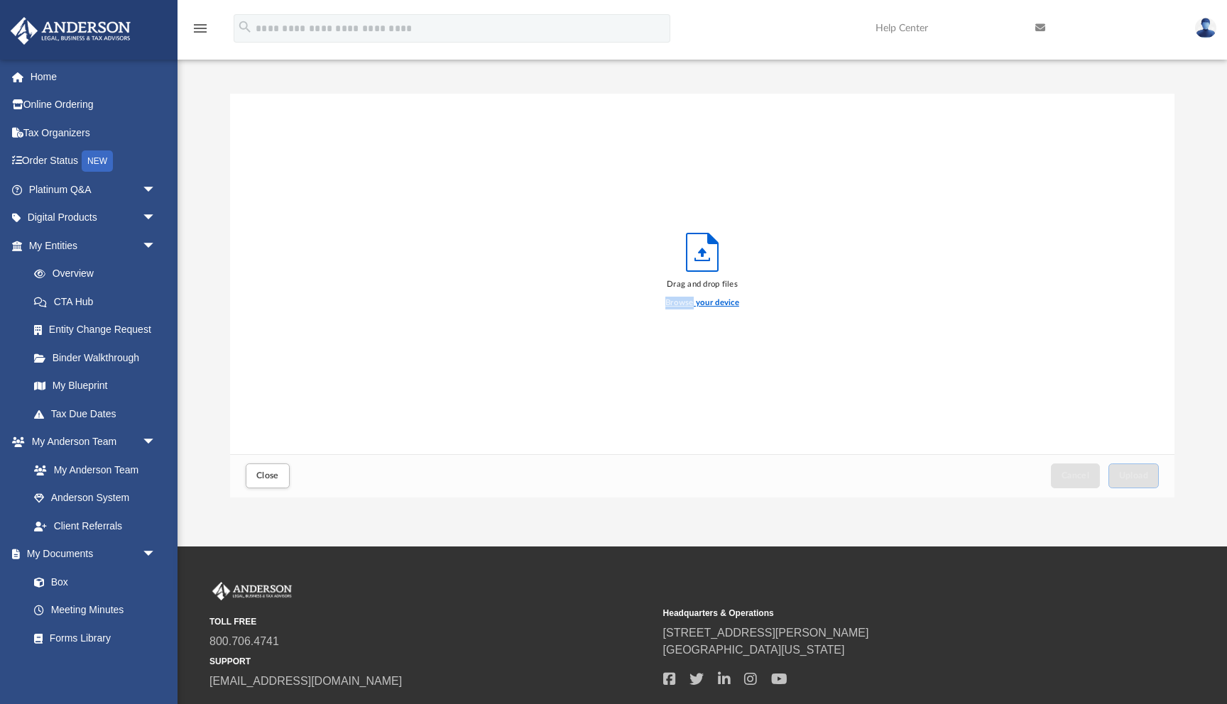
click at [0, 0] on input "Browse your device" at bounding box center [0, 0] width 0 height 0
click at [687, 305] on label "Browse your device" at bounding box center [702, 303] width 74 height 13
click at [0, 0] on input "Browse your device" at bounding box center [0, 0] width 0 height 0
click at [687, 305] on label "Browse your device" at bounding box center [702, 303] width 74 height 13
click at [0, 0] on input "Browse your device" at bounding box center [0, 0] width 0 height 0
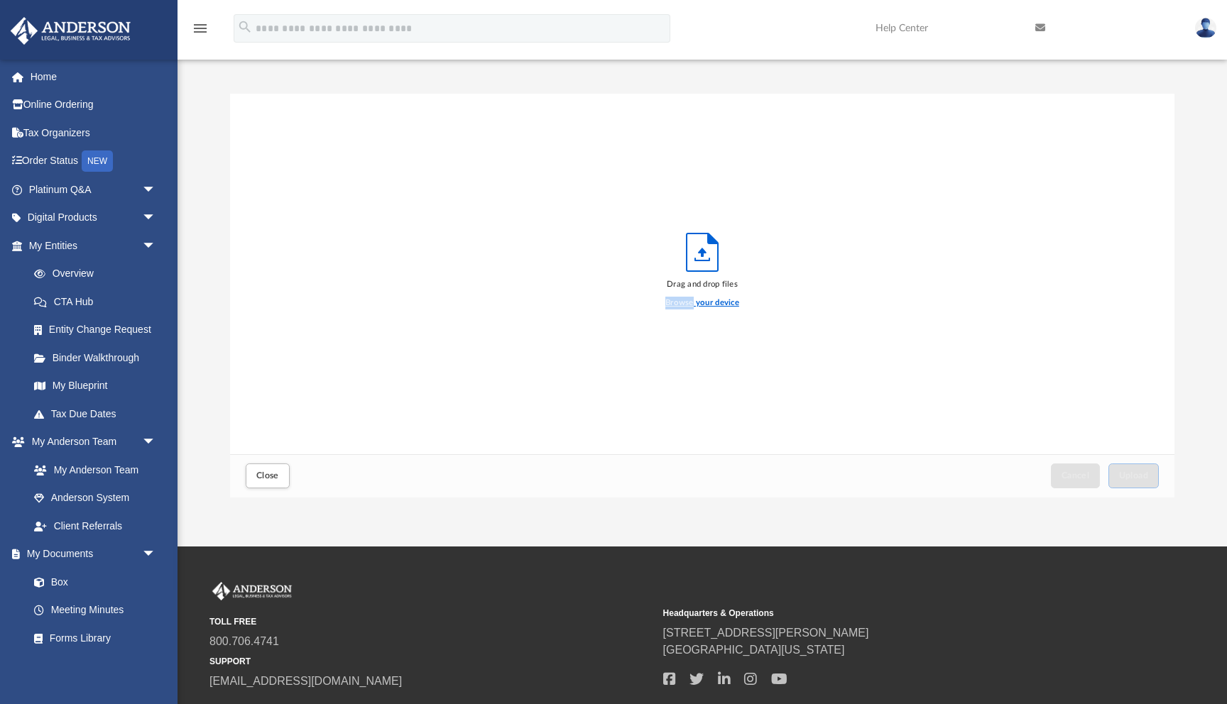
click at [687, 305] on label "Browse your device" at bounding box center [702, 303] width 74 height 13
click at [0, 0] on input "Browse your device" at bounding box center [0, 0] width 0 height 0
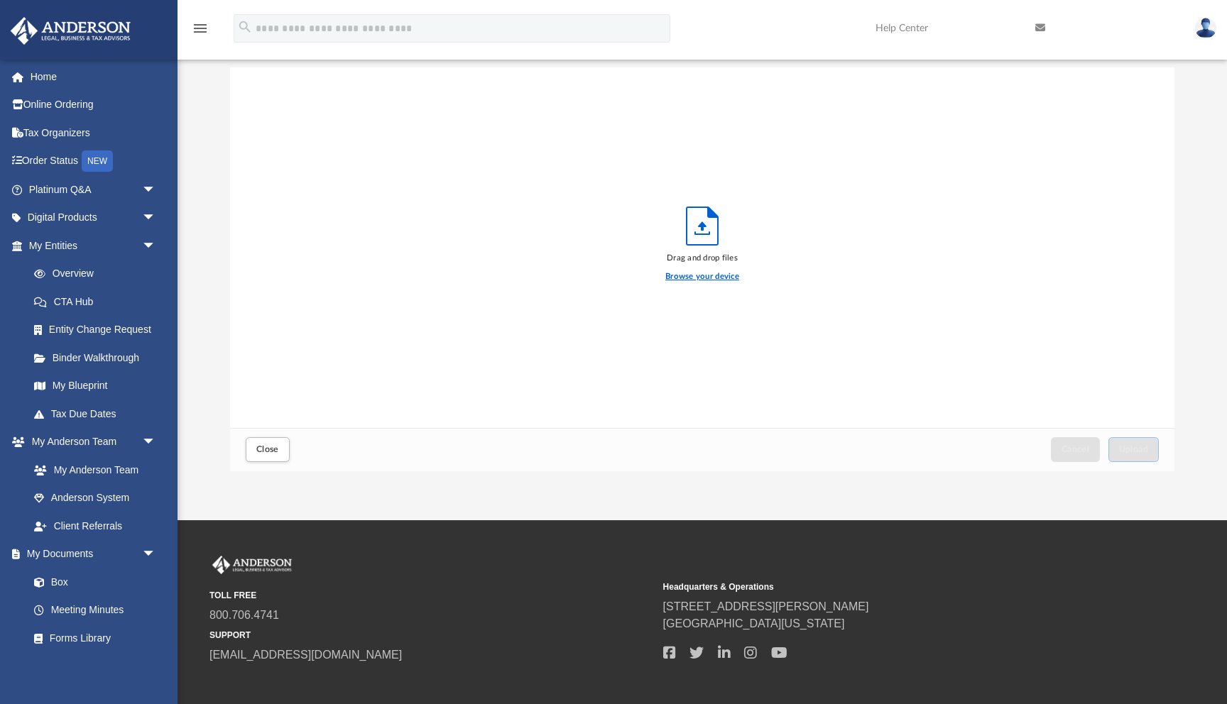
scroll to position [0, 0]
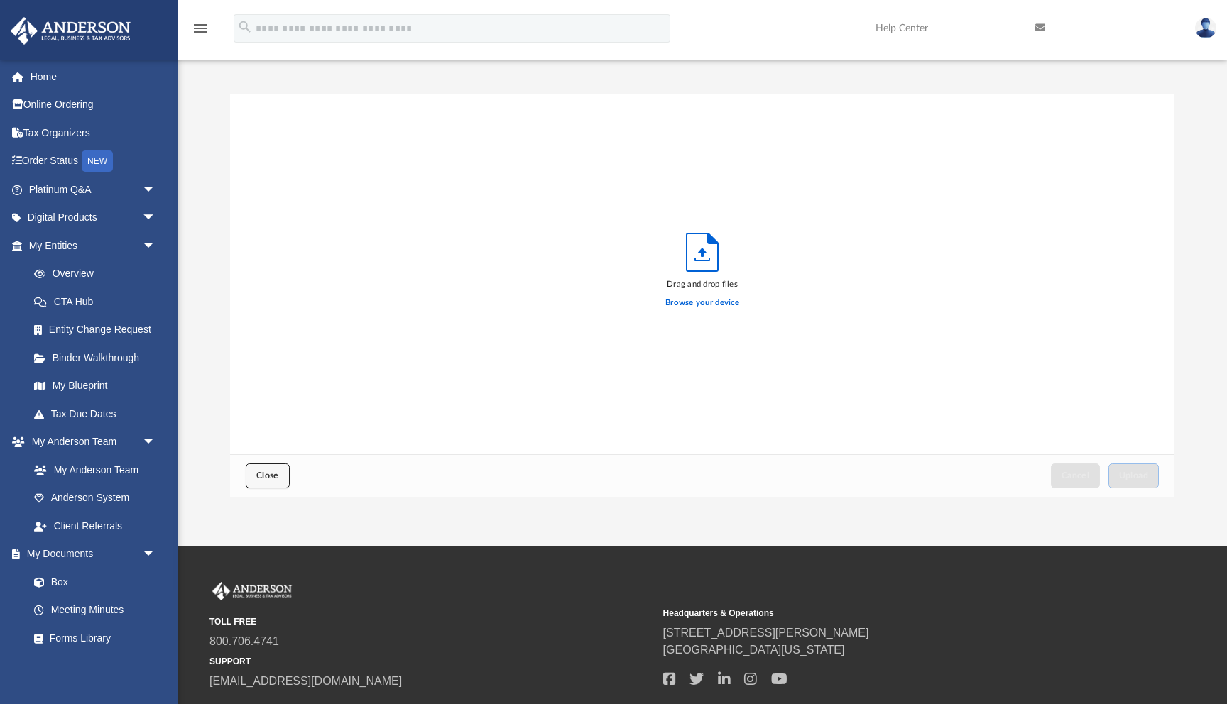
click at [266, 479] on span "Close" at bounding box center [267, 476] width 23 height 9
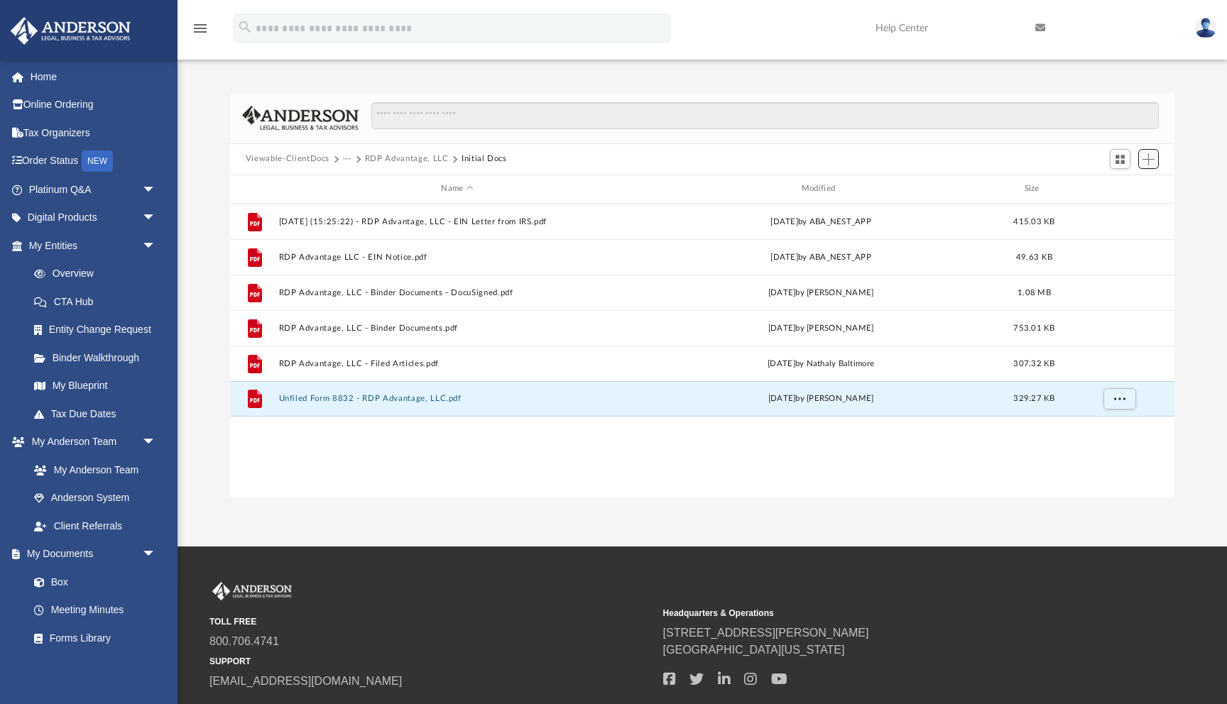
click at [1153, 162] on span "Add" at bounding box center [1149, 159] width 12 height 12
click at [1121, 191] on li "Upload" at bounding box center [1128, 187] width 45 height 15
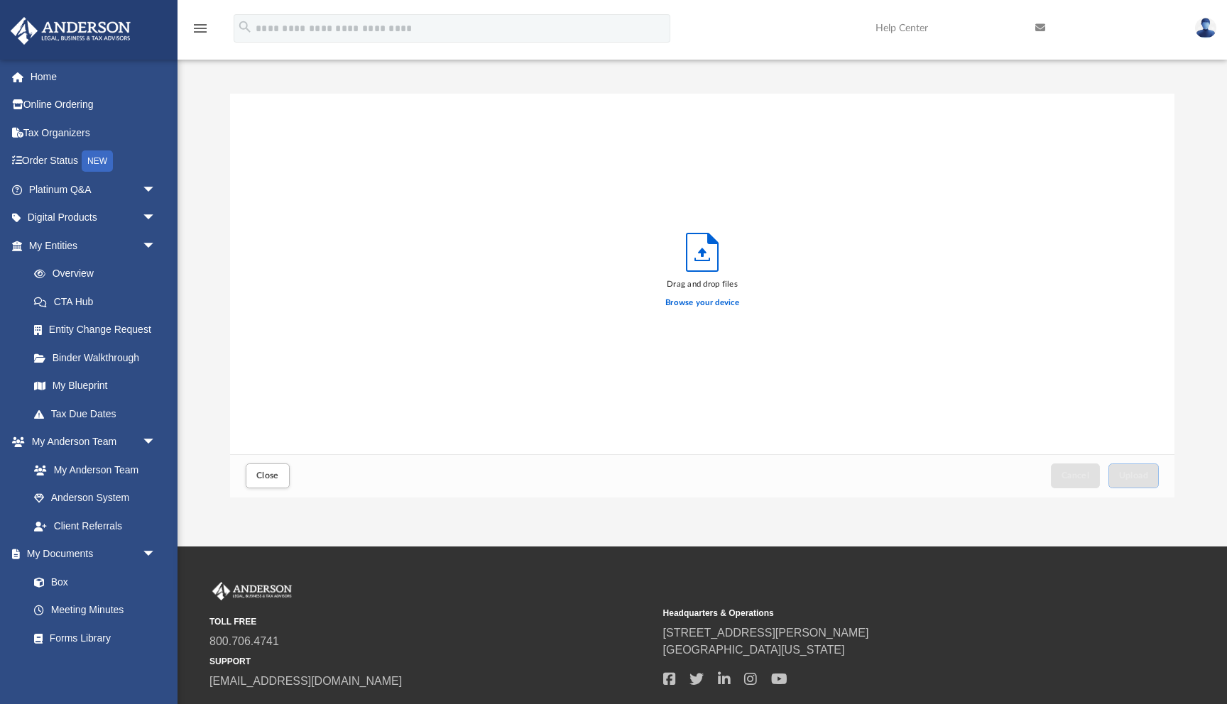
scroll to position [360, 945]
click at [677, 303] on label "Browse your device" at bounding box center [702, 303] width 74 height 13
click at [0, 0] on input "Browse your device" at bounding box center [0, 0] width 0 height 0
click at [677, 303] on label "Browse your device" at bounding box center [702, 303] width 74 height 13
click at [0, 0] on input "Browse your device" at bounding box center [0, 0] width 0 height 0
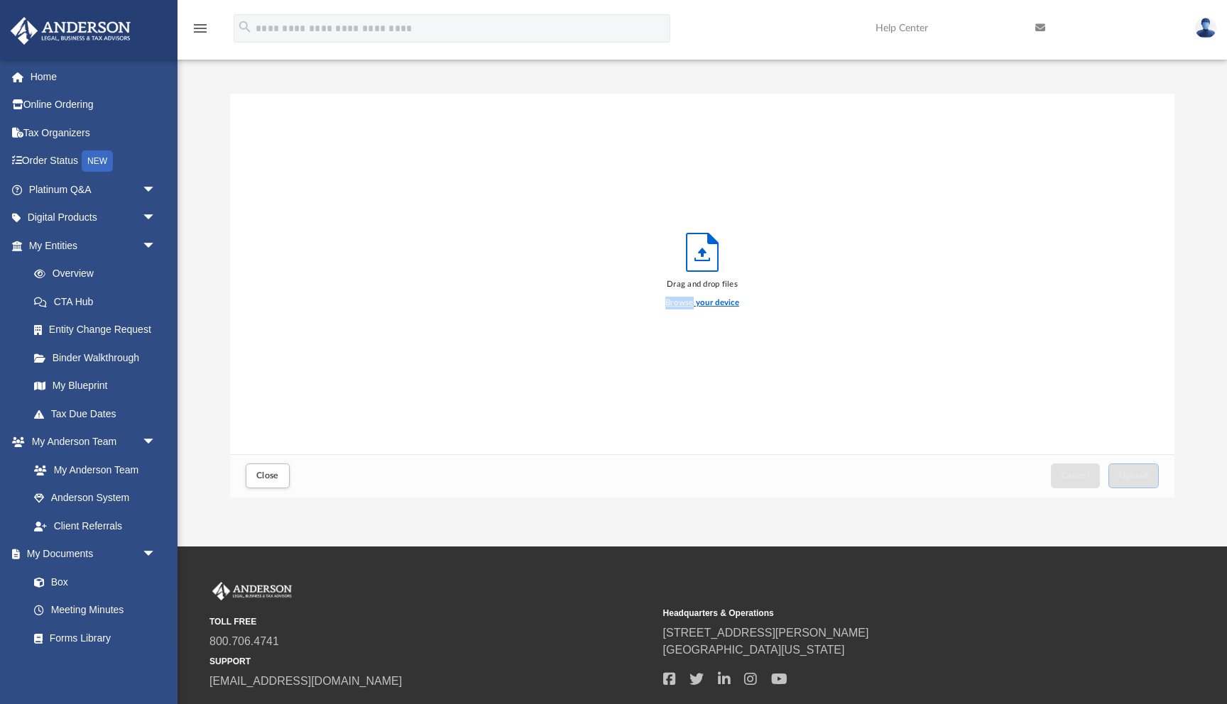
click at [677, 303] on label "Browse your device" at bounding box center [702, 303] width 74 height 13
click at [0, 0] on input "Browse your device" at bounding box center [0, 0] width 0 height 0
click at [693, 301] on label "Browse your device" at bounding box center [702, 303] width 74 height 13
click at [0, 0] on input "Browse your device" at bounding box center [0, 0] width 0 height 0
click at [693, 301] on label "Browse your device" at bounding box center [702, 303] width 74 height 13
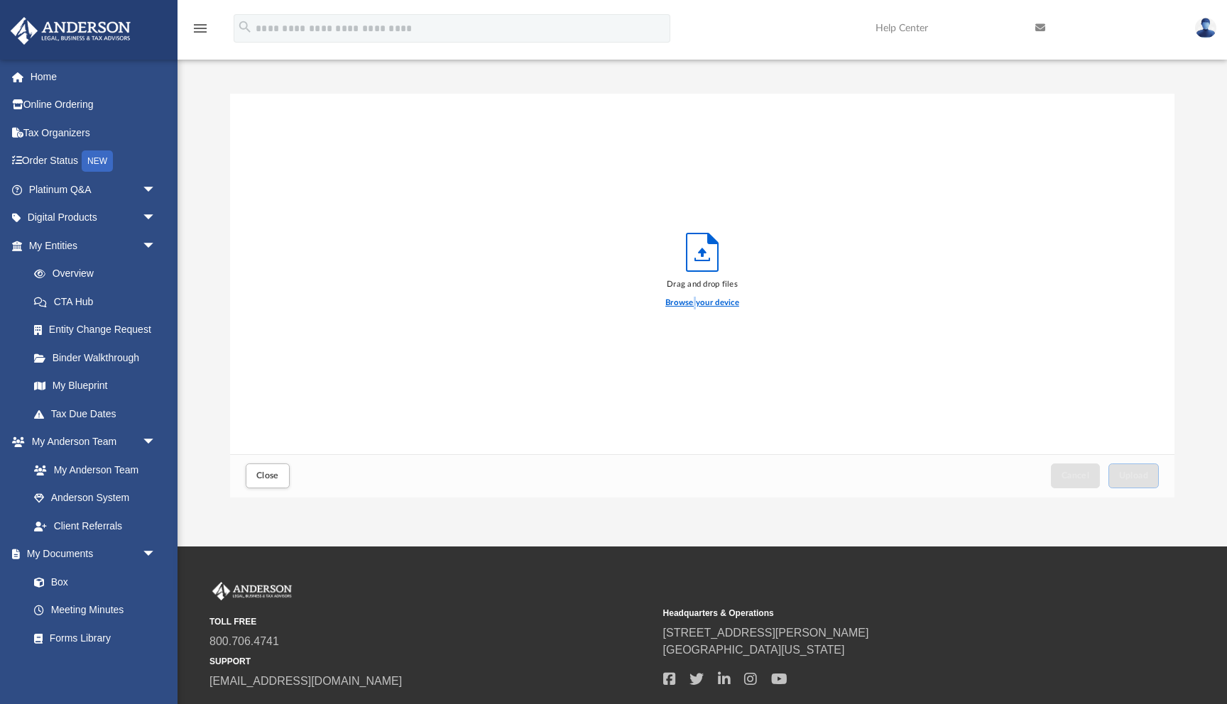
click at [0, 0] on input "Browse your device" at bounding box center [0, 0] width 0 height 0
click at [709, 303] on label "Browse your device" at bounding box center [702, 303] width 74 height 13
click at [0, 0] on input "Browse your device" at bounding box center [0, 0] width 0 height 0
click at [677, 304] on label "Browse your device" at bounding box center [702, 303] width 74 height 13
click at [0, 0] on input "Browse your device" at bounding box center [0, 0] width 0 height 0
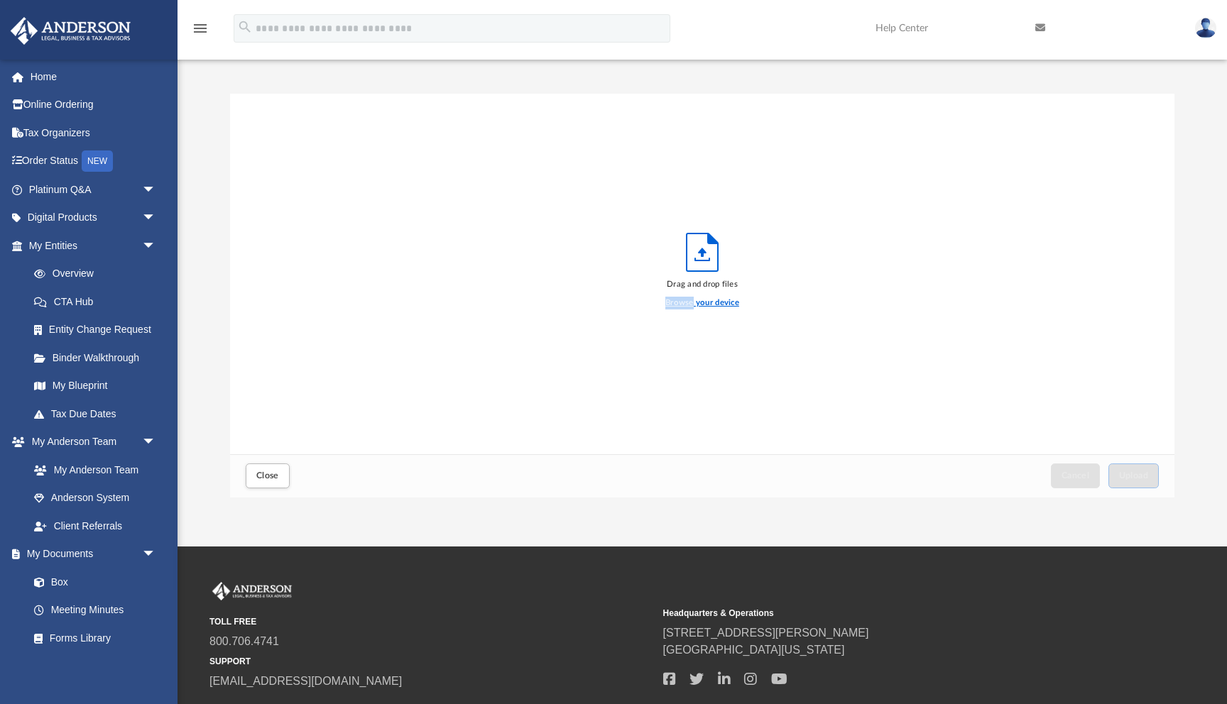
click at [677, 304] on label "Browse your device" at bounding box center [702, 303] width 74 height 13
click at [0, 0] on input "Browse your device" at bounding box center [0, 0] width 0 height 0
click at [677, 304] on label "Browse your device" at bounding box center [702, 303] width 74 height 13
click at [0, 0] on input "Browse your device" at bounding box center [0, 0] width 0 height 0
click at [677, 304] on label "Browse your device" at bounding box center [702, 303] width 74 height 13
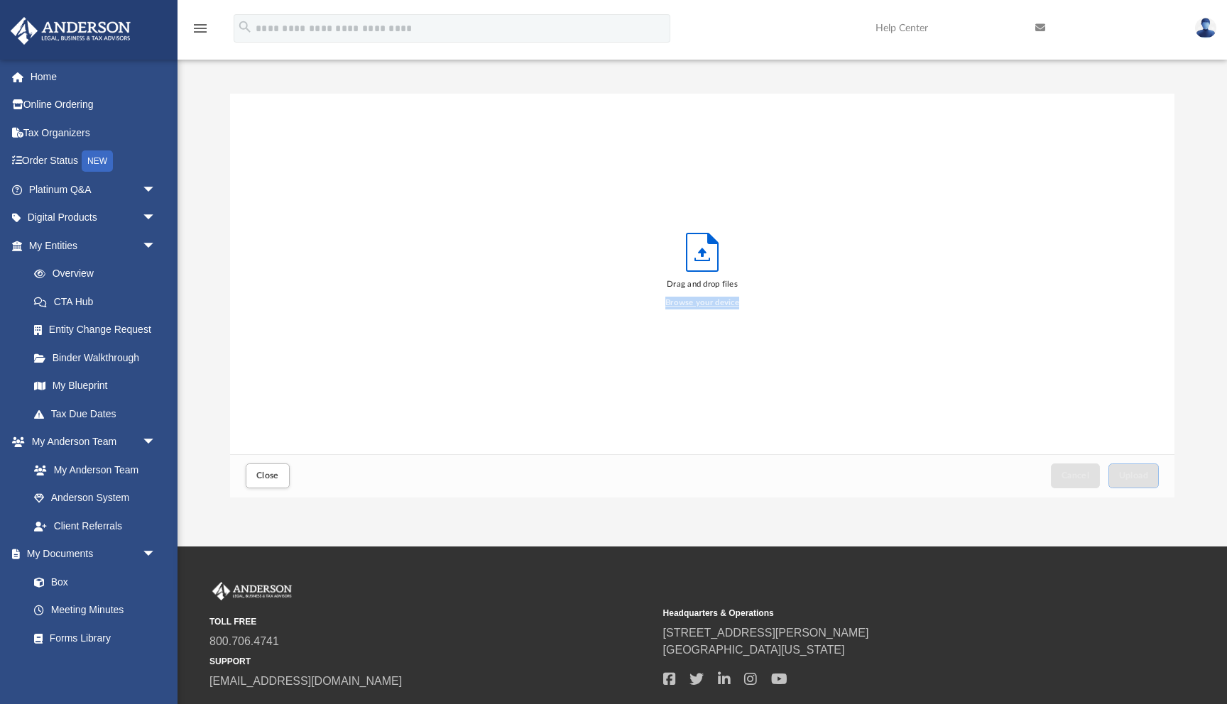
click at [0, 0] on input "Browse your device" at bounding box center [0, 0] width 0 height 0
click at [677, 304] on label "Browse your device" at bounding box center [702, 303] width 74 height 13
click at [0, 0] on input "Browse your device" at bounding box center [0, 0] width 0 height 0
click at [269, 478] on span "Close" at bounding box center [267, 476] width 23 height 9
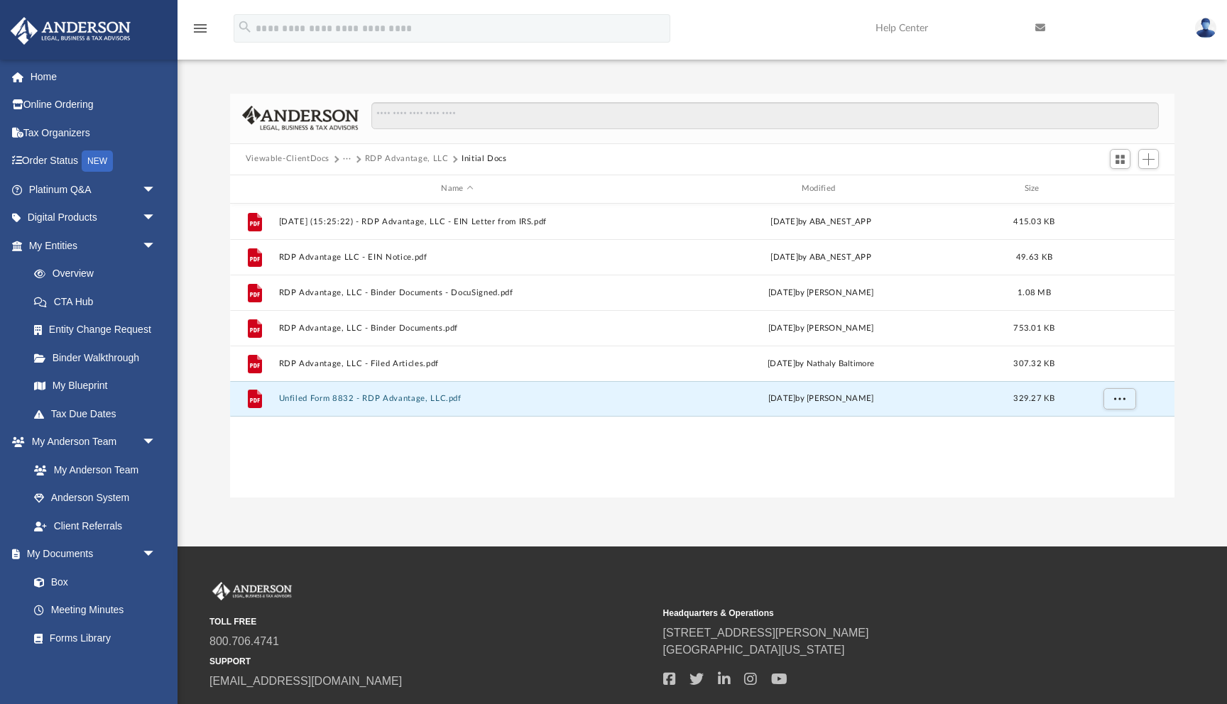
click at [1067, 72] on div "Difficulty viewing your box folder? You can also access your account directly o…" at bounding box center [703, 281] width 1050 height 434
click at [1149, 162] on span "Add" at bounding box center [1149, 159] width 12 height 12
click at [1121, 212] on li "New Folder" at bounding box center [1128, 209] width 45 height 15
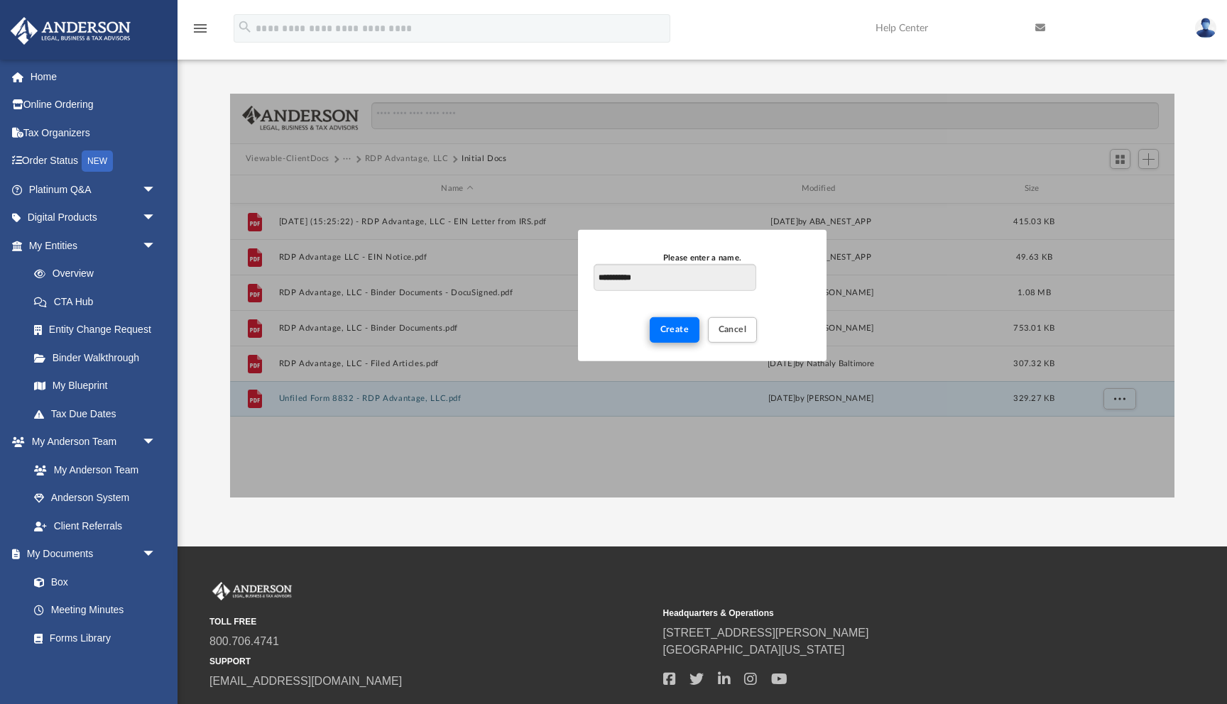
type input "**********"
click at [685, 330] on span "Create" at bounding box center [674, 329] width 29 height 9
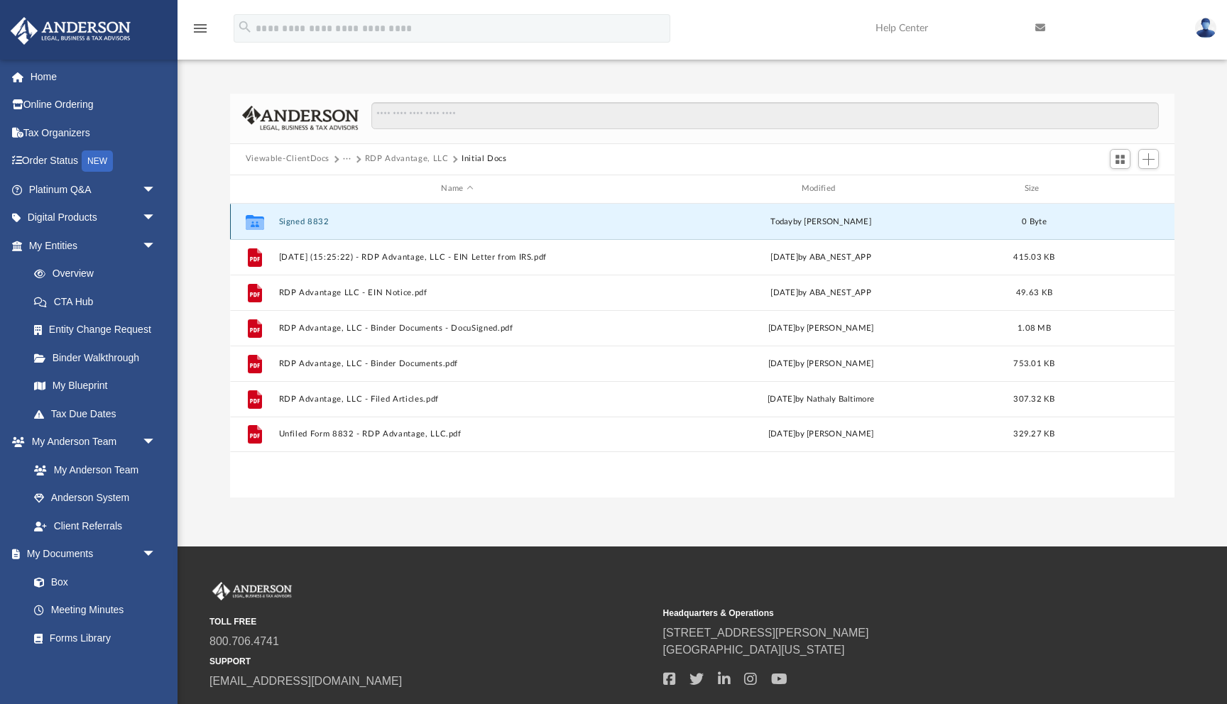
click at [293, 220] on button "Signed 8832" at bounding box center [456, 221] width 357 height 9
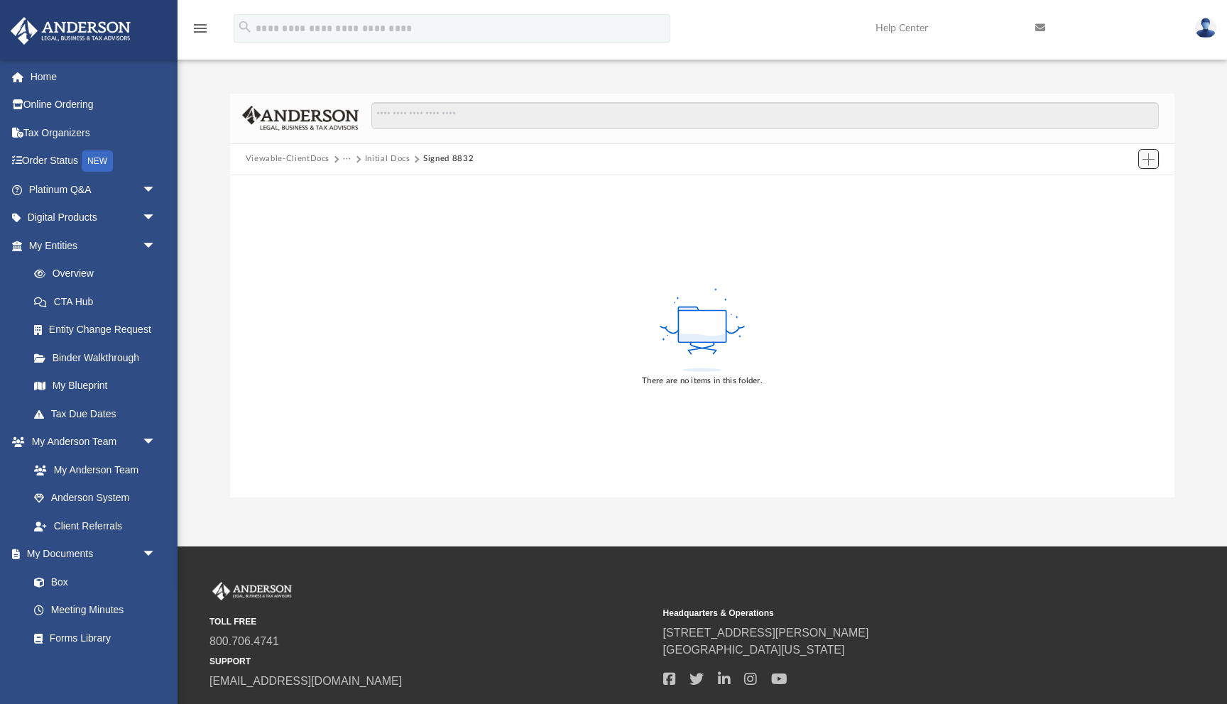
click at [1147, 163] on span "Add" at bounding box center [1149, 159] width 12 height 12
click at [1120, 192] on li "Upload" at bounding box center [1128, 187] width 45 height 15
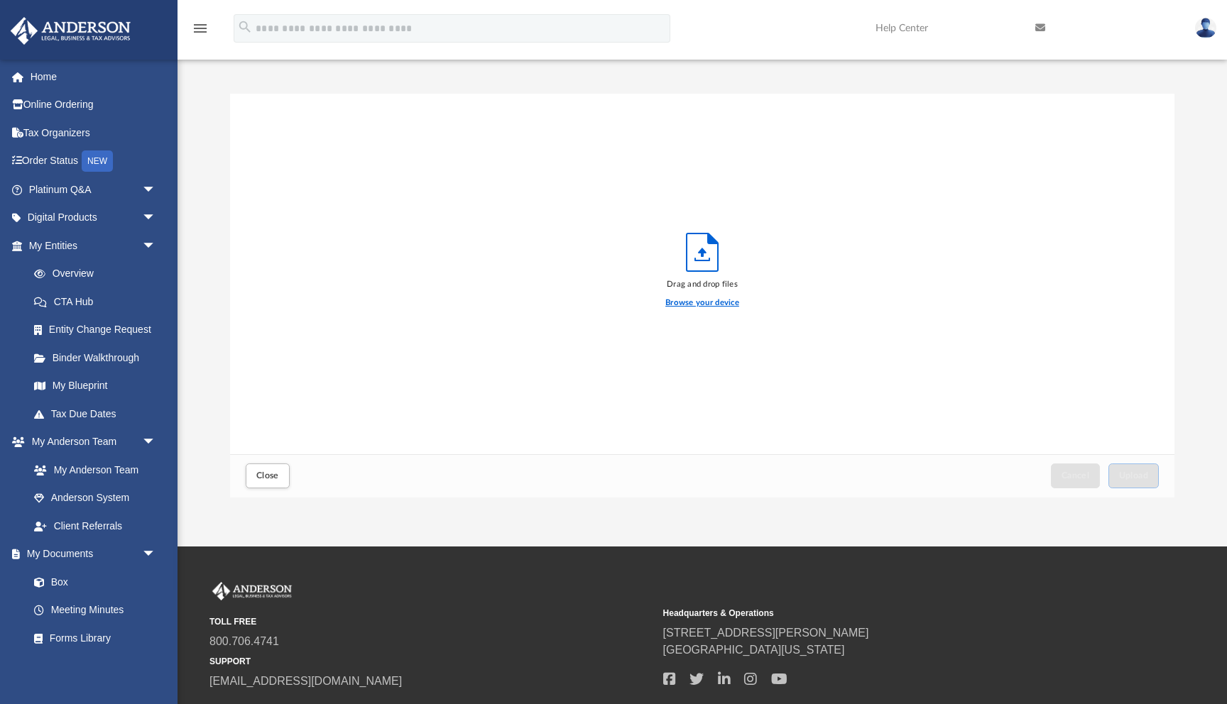
click at [697, 303] on label "Browse your device" at bounding box center [702, 303] width 74 height 13
click at [0, 0] on input "Browse your device" at bounding box center [0, 0] width 0 height 0
click at [697, 303] on label "Browse your device" at bounding box center [702, 303] width 74 height 13
click at [0, 0] on input "Browse your device" at bounding box center [0, 0] width 0 height 0
click at [697, 303] on label "Browse your device" at bounding box center [702, 303] width 74 height 13
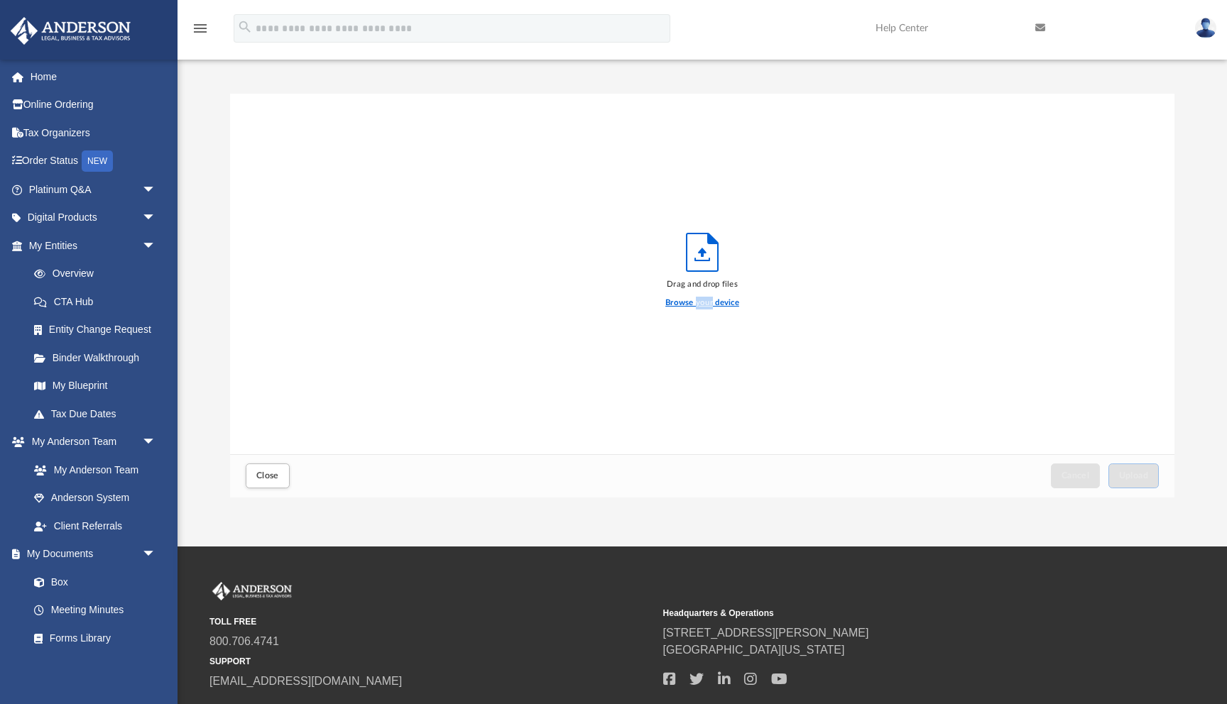
click at [0, 0] on input "Browse your device" at bounding box center [0, 0] width 0 height 0
click at [697, 303] on label "Browse your device" at bounding box center [702, 303] width 74 height 13
click at [0, 0] on input "Browse your device" at bounding box center [0, 0] width 0 height 0
click at [697, 303] on label "Browse your device" at bounding box center [702, 303] width 74 height 13
click at [0, 0] on input "Browse your device" at bounding box center [0, 0] width 0 height 0
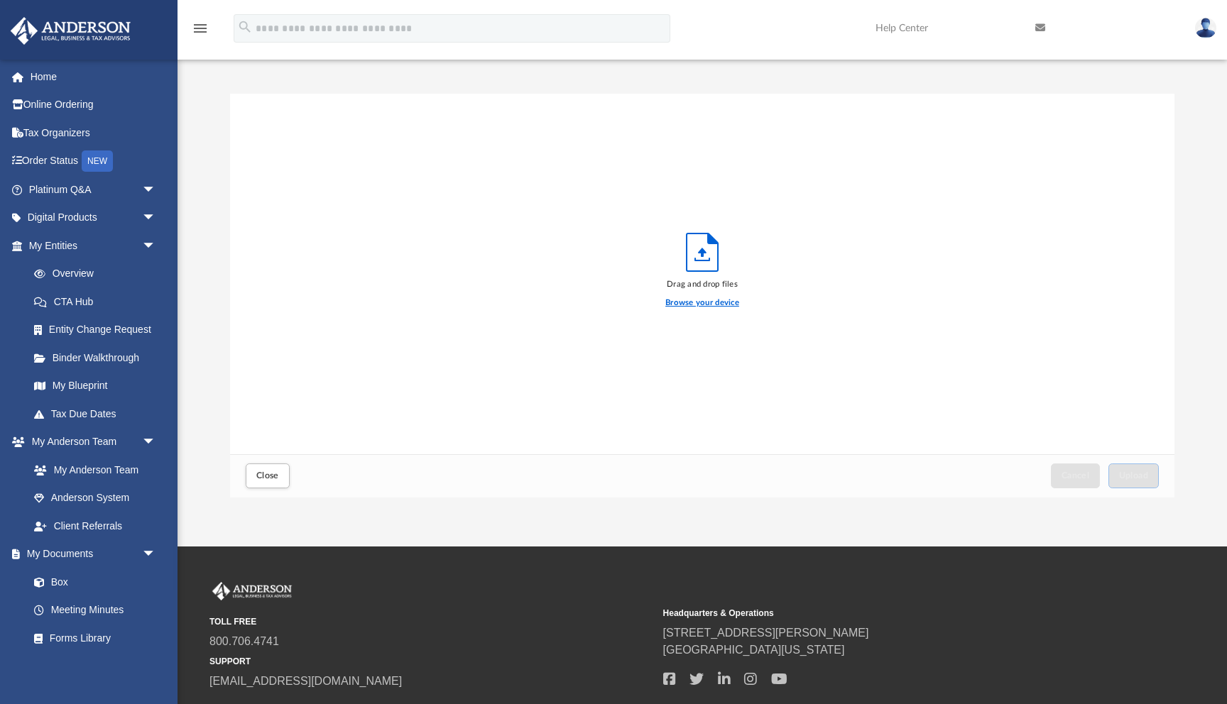
click at [672, 300] on label "Browse your device" at bounding box center [702, 303] width 74 height 13
click at [0, 0] on input "Browse your device" at bounding box center [0, 0] width 0 height 0
click at [672, 300] on label "Browse your device" at bounding box center [702, 303] width 74 height 13
click at [0, 0] on input "Browse your device" at bounding box center [0, 0] width 0 height 0
click at [702, 259] on icon "Upload" at bounding box center [702, 253] width 31 height 38
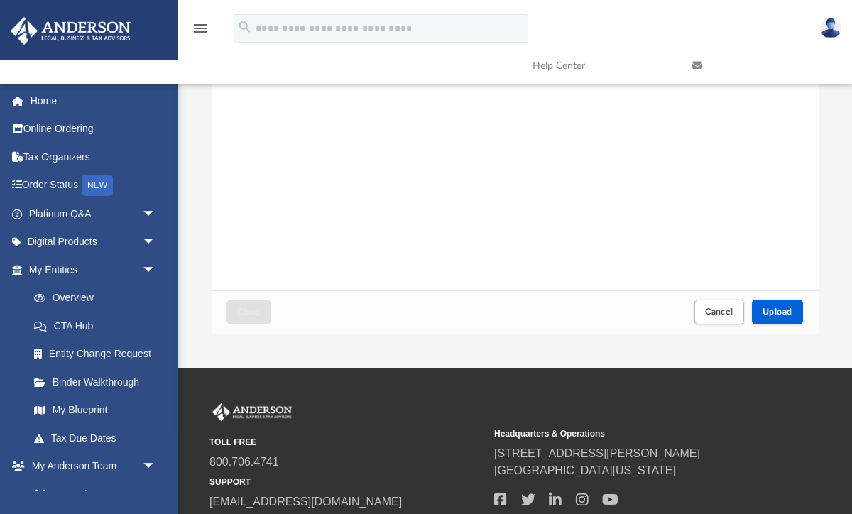
scroll to position [179, 0]
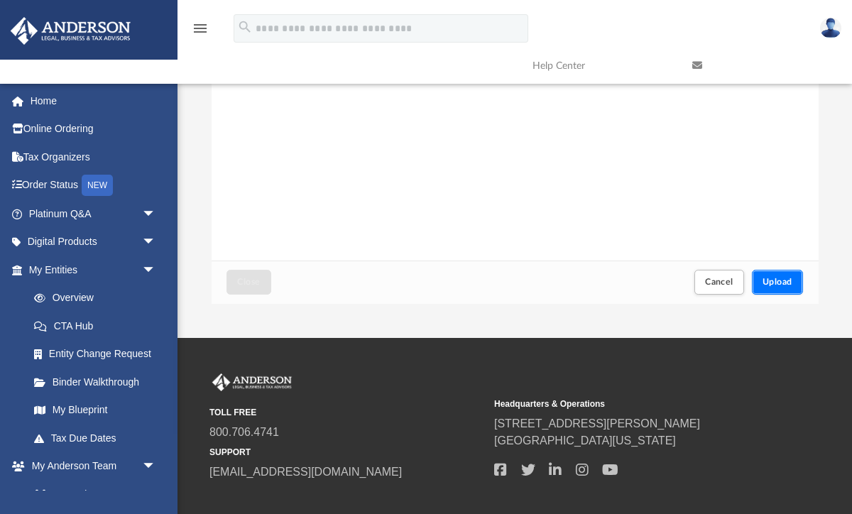
click at [778, 279] on span "Upload" at bounding box center [778, 282] width 30 height 9
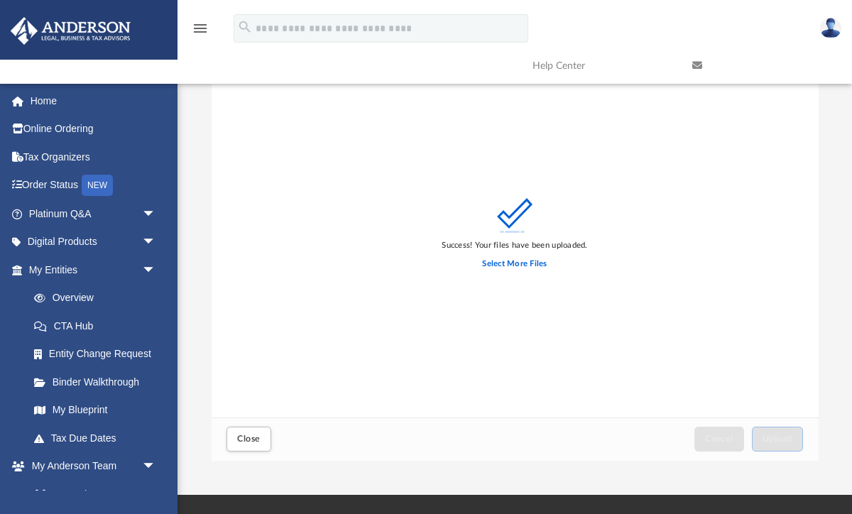
scroll to position [0, 0]
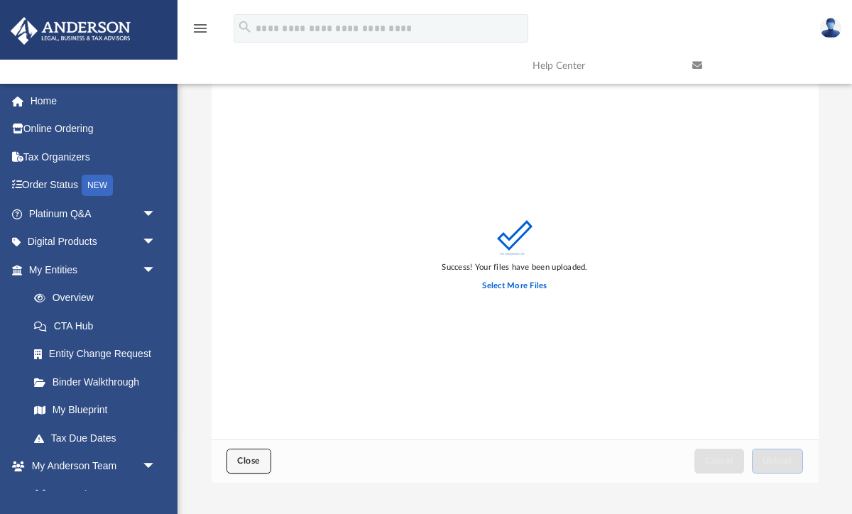
click at [244, 464] on span "Close" at bounding box center [248, 461] width 23 height 9
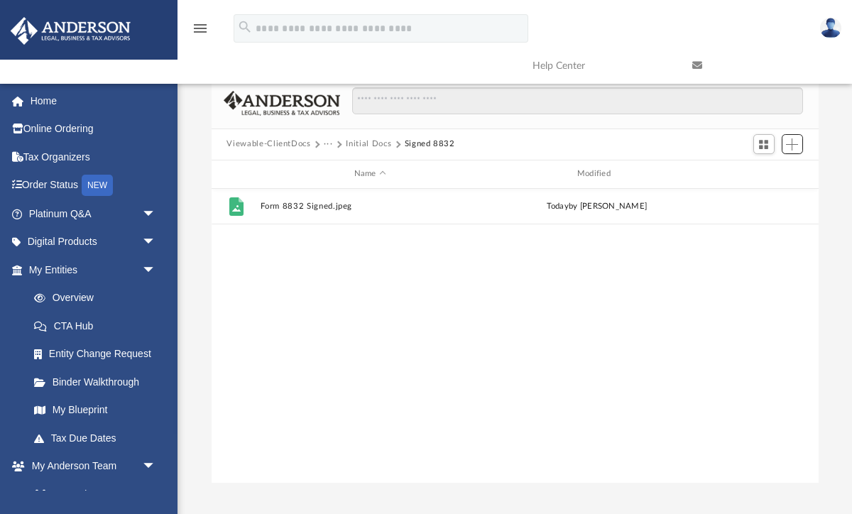
scroll to position [322, 607]
click at [370, 144] on button "Initial Docs" at bounding box center [368, 144] width 45 height 13
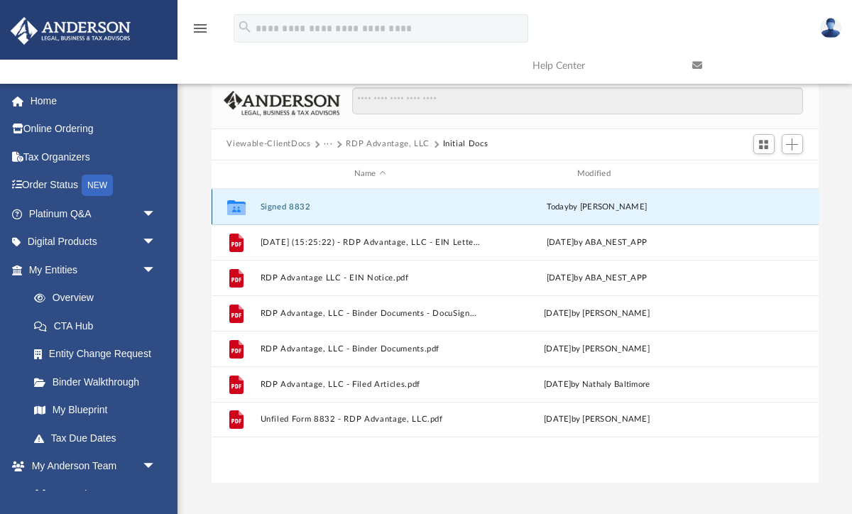
click at [295, 206] on button "Signed 8832" at bounding box center [370, 206] width 220 height 9
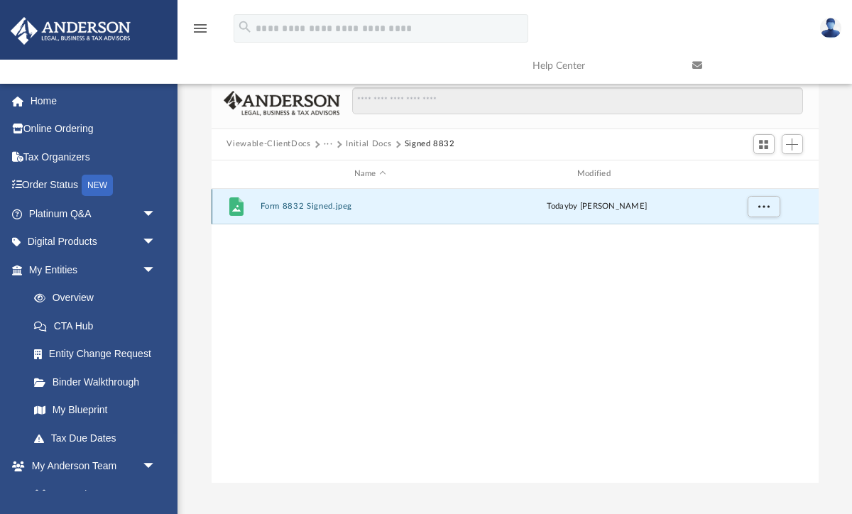
click at [288, 205] on button "Form 8832 Signed.jpeg" at bounding box center [370, 206] width 220 height 9
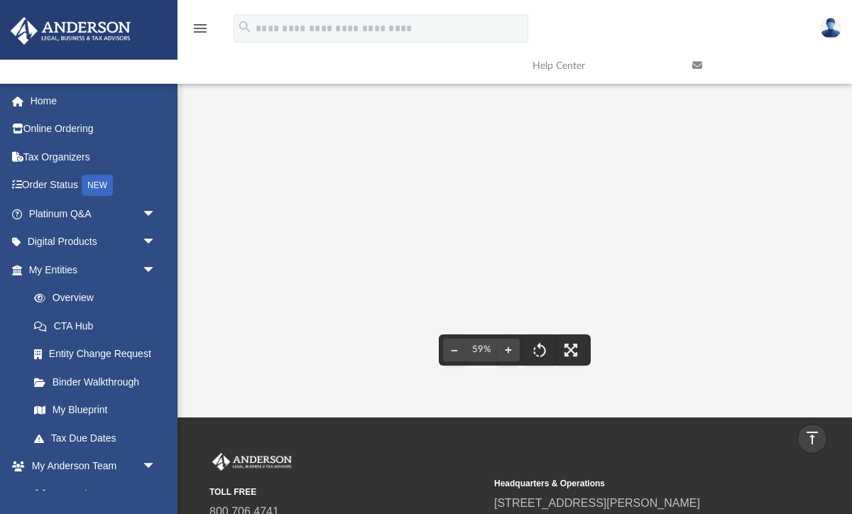
scroll to position [0, 0]
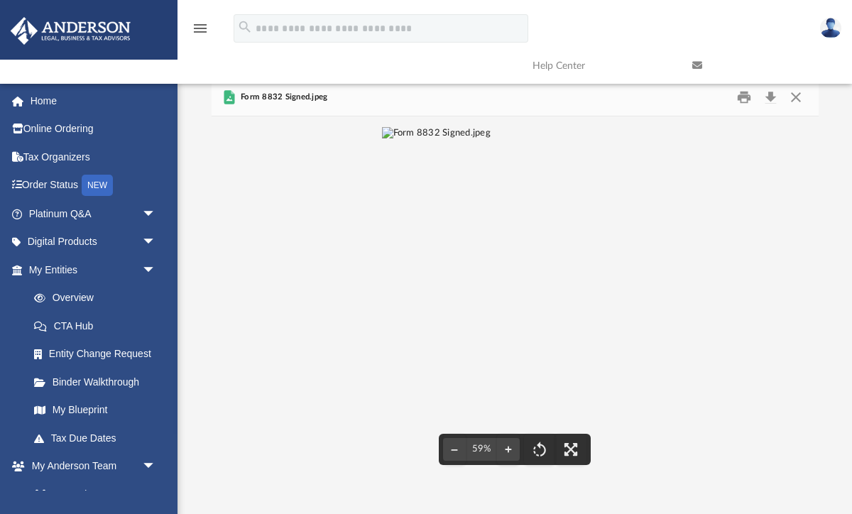
click at [491, 208] on img "File preview" at bounding box center [436, 299] width 109 height 345
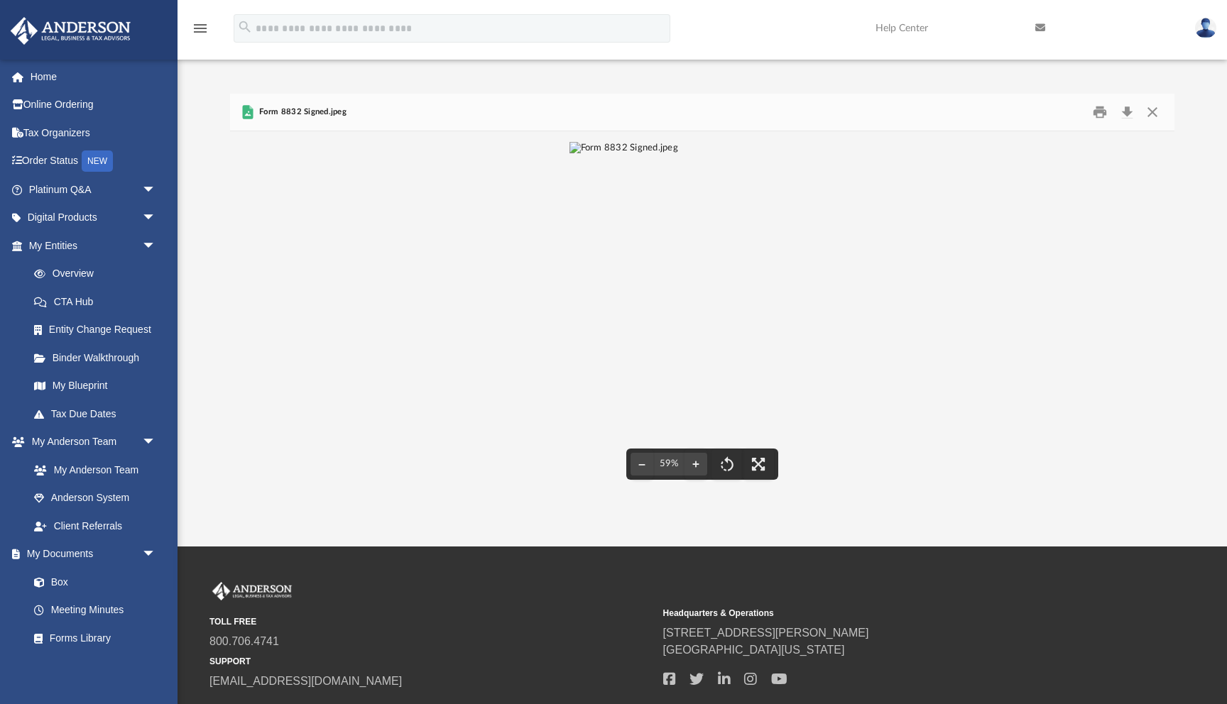
click at [297, 115] on span "Form 8832 Signed.jpeg" at bounding box center [301, 112] width 90 height 13
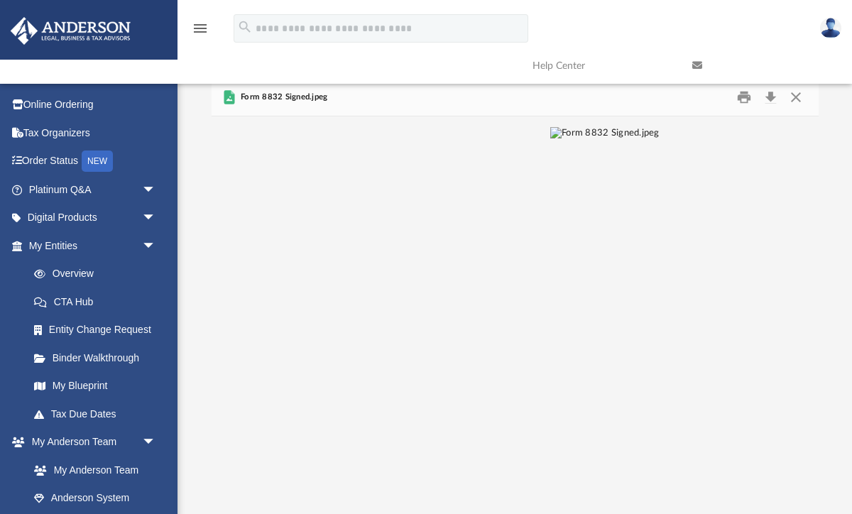
scroll to position [322, 607]
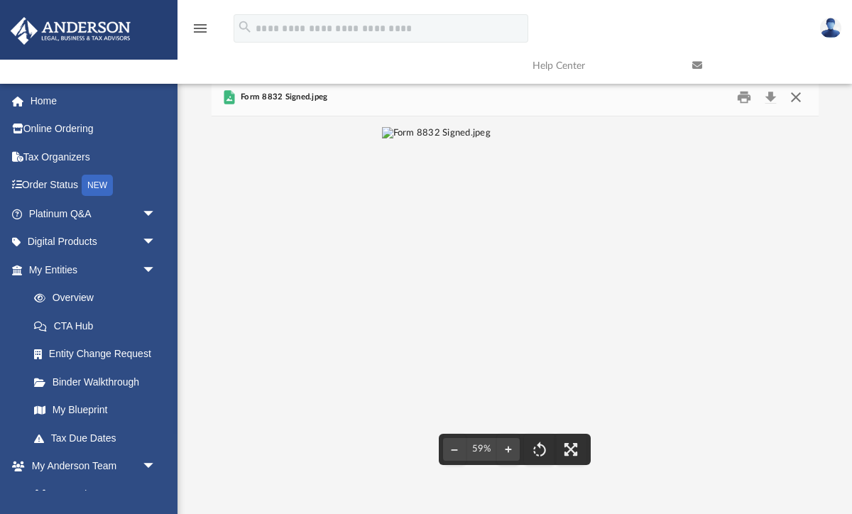
click at [793, 104] on button "Close" at bounding box center [796, 97] width 26 height 22
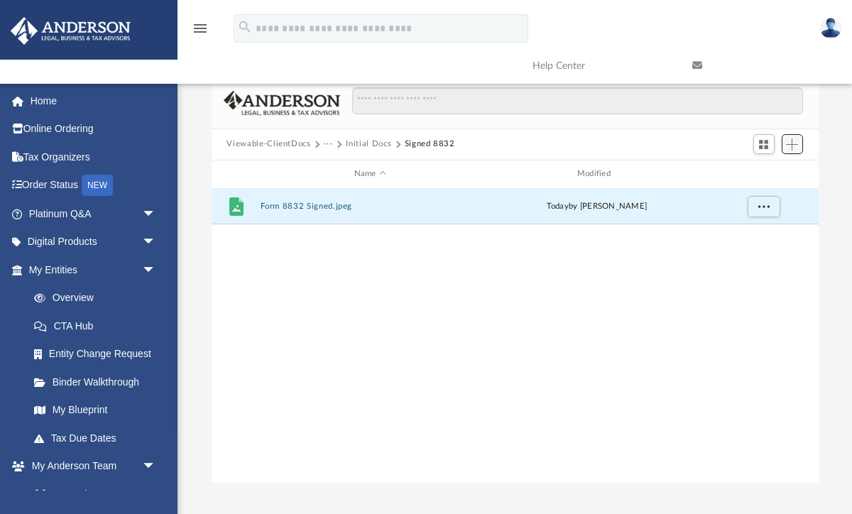
click at [796, 151] on button "Add" at bounding box center [792, 144] width 21 height 20
click at [763, 175] on li "Upload" at bounding box center [771, 172] width 45 height 15
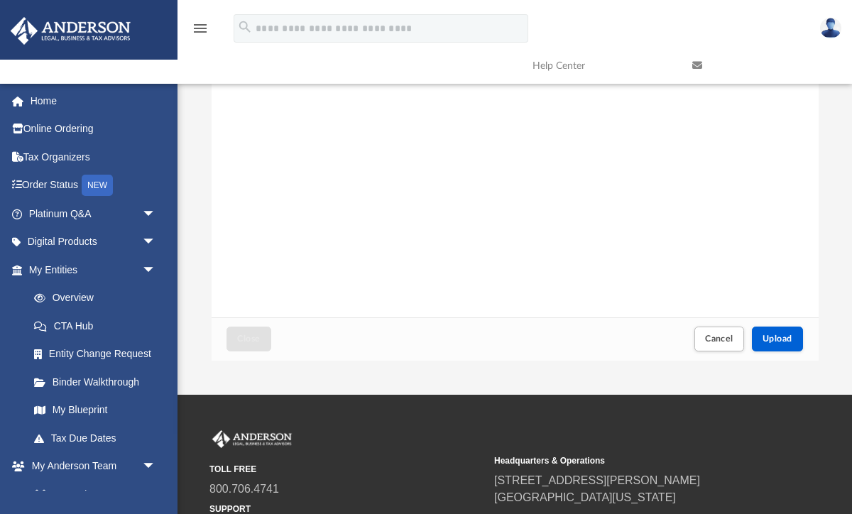
scroll to position [124, 0]
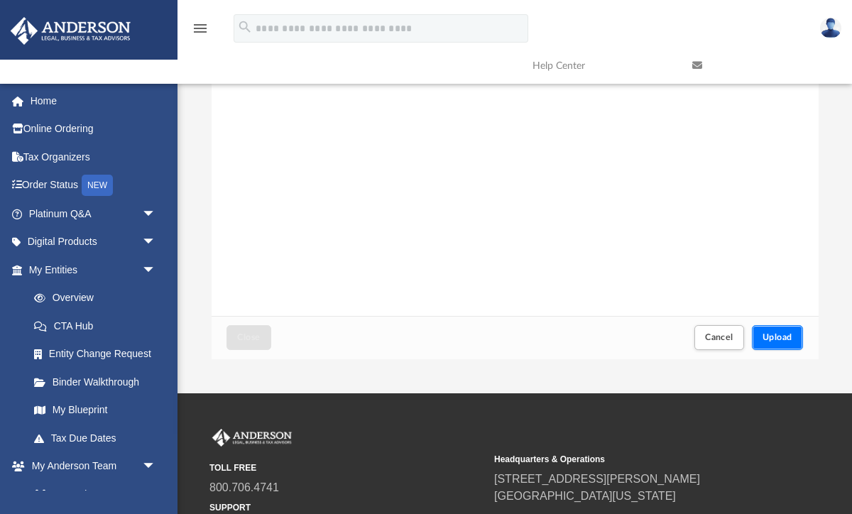
click at [783, 341] on span "Upload" at bounding box center [778, 337] width 30 height 9
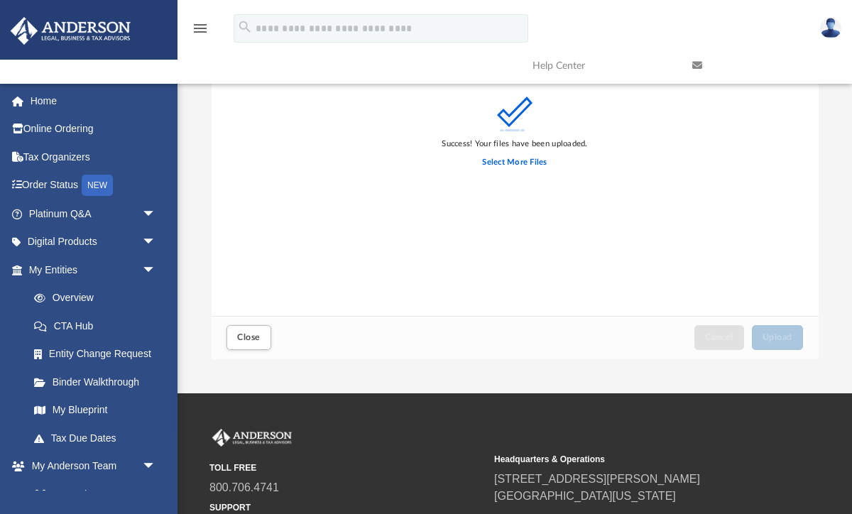
scroll to position [0, 0]
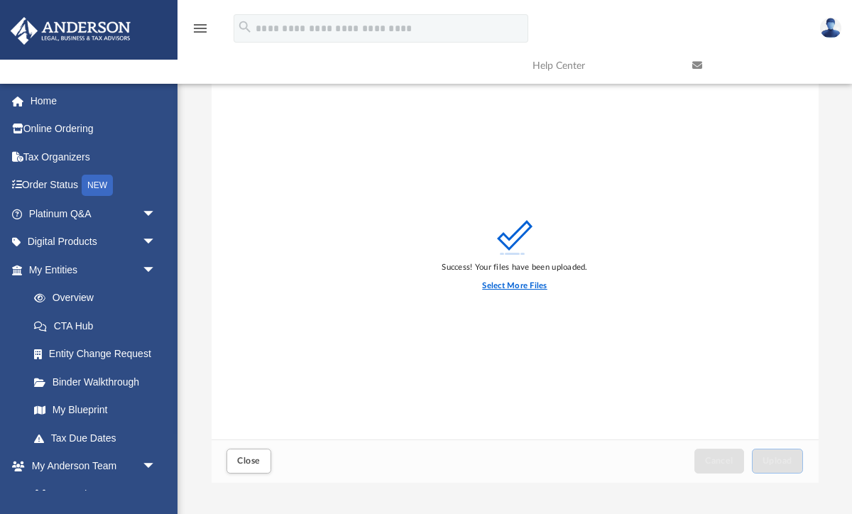
click at [531, 286] on label "Select More Files" at bounding box center [514, 286] width 65 height 13
click at [0, 0] on input "Select More Files" at bounding box center [0, 0] width 0 height 0
click at [506, 286] on label "Select More Files" at bounding box center [514, 286] width 65 height 13
click at [0, 0] on input "Select More Files" at bounding box center [0, 0] width 0 height 0
click at [506, 286] on label "Select More Files" at bounding box center [514, 286] width 65 height 13
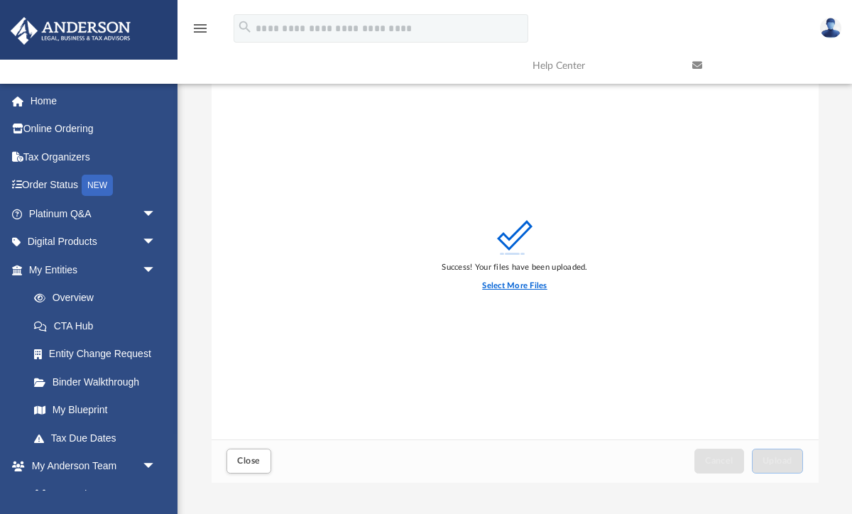
click at [0, 0] on input "Select More Files" at bounding box center [0, 0] width 0 height 0
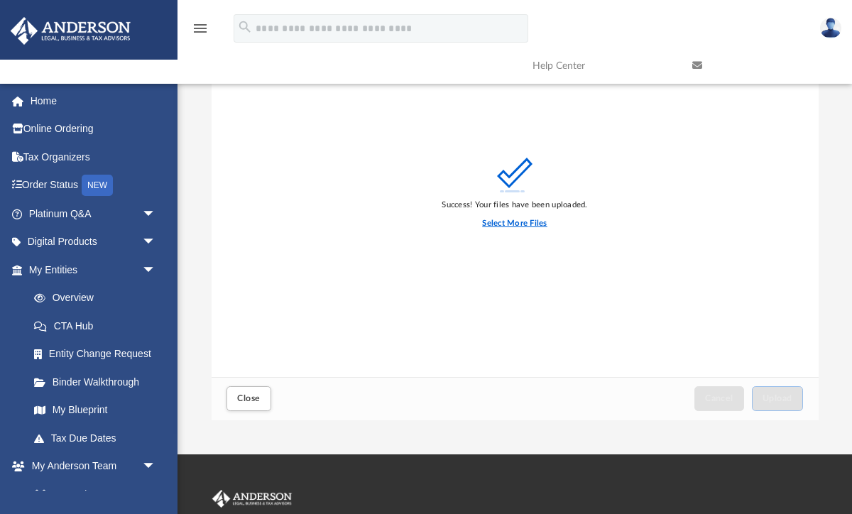
scroll to position [57, 0]
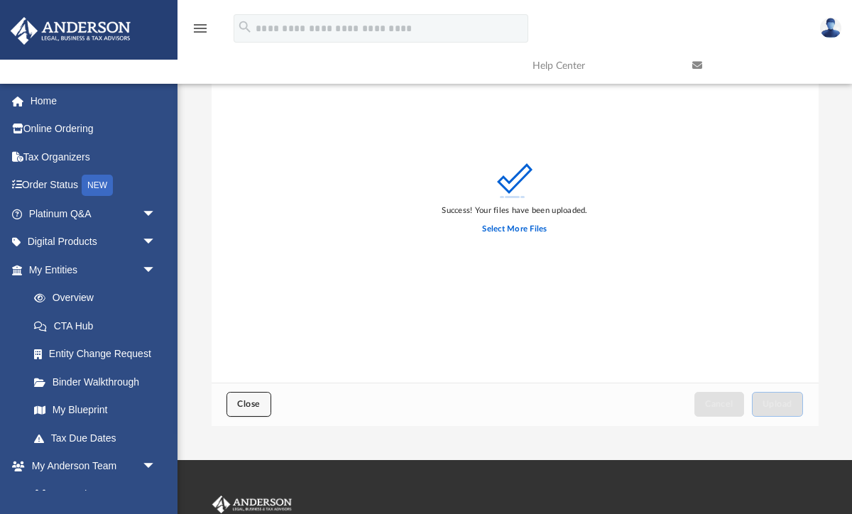
click at [244, 400] on span "Close" at bounding box center [248, 404] width 23 height 9
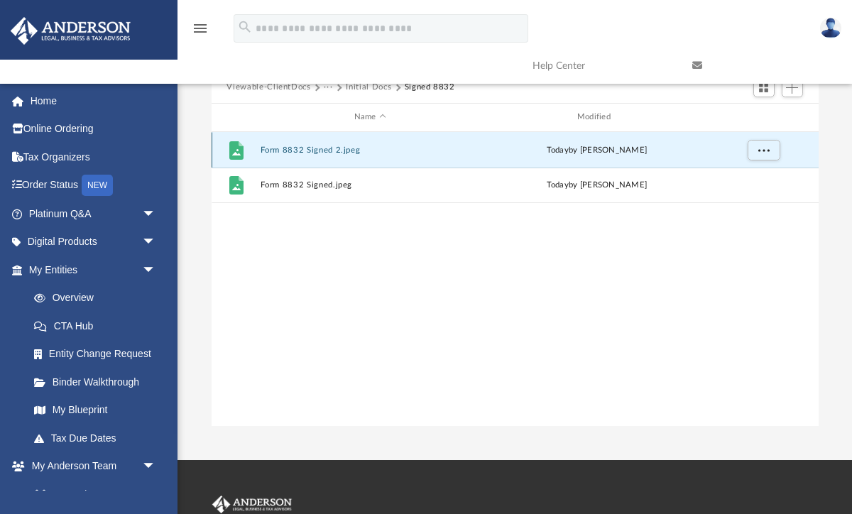
click at [347, 152] on button "Form 8832 Signed 2.jpeg" at bounding box center [370, 149] width 220 height 9
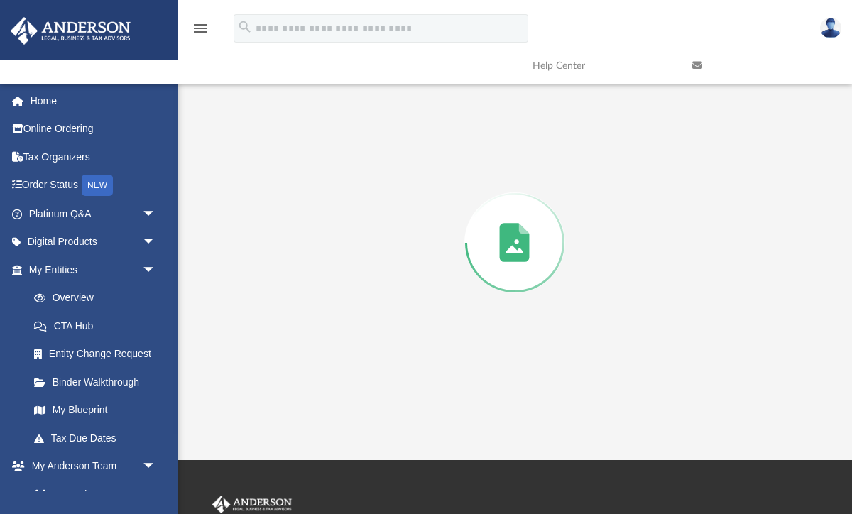
click at [347, 152] on div "Preview" at bounding box center [515, 243] width 607 height 366
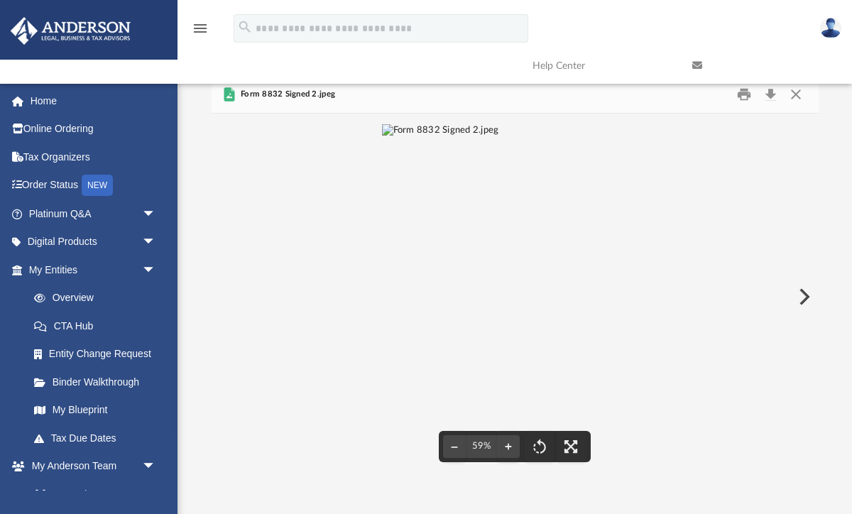
scroll to position [0, 0]
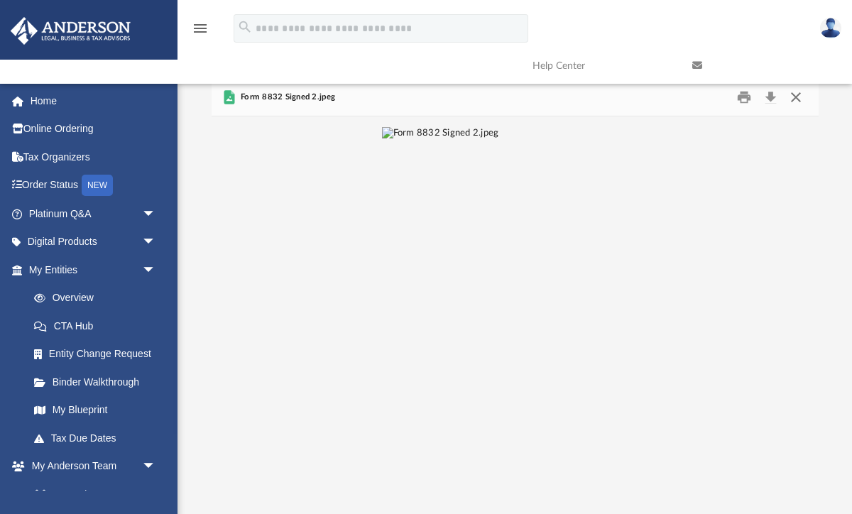
click at [800, 97] on button "Close" at bounding box center [796, 97] width 26 height 22
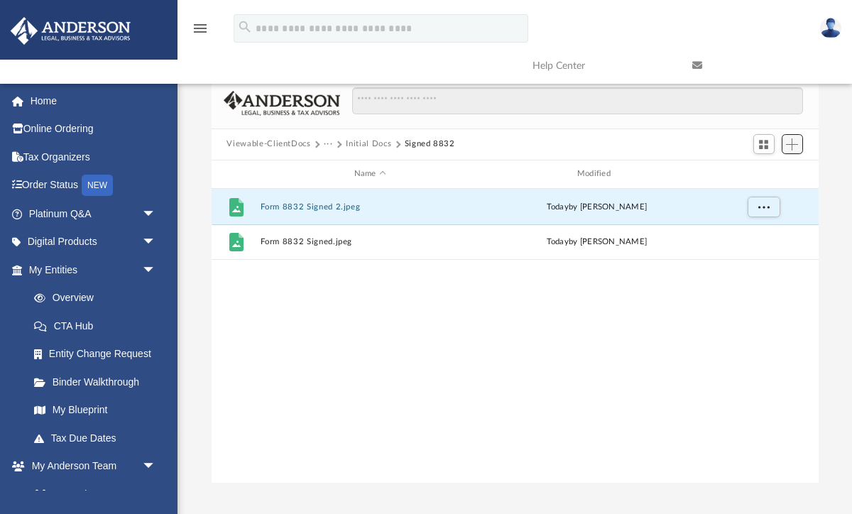
click at [798, 147] on span "Add" at bounding box center [792, 144] width 12 height 12
click at [768, 173] on li "Upload" at bounding box center [771, 172] width 45 height 15
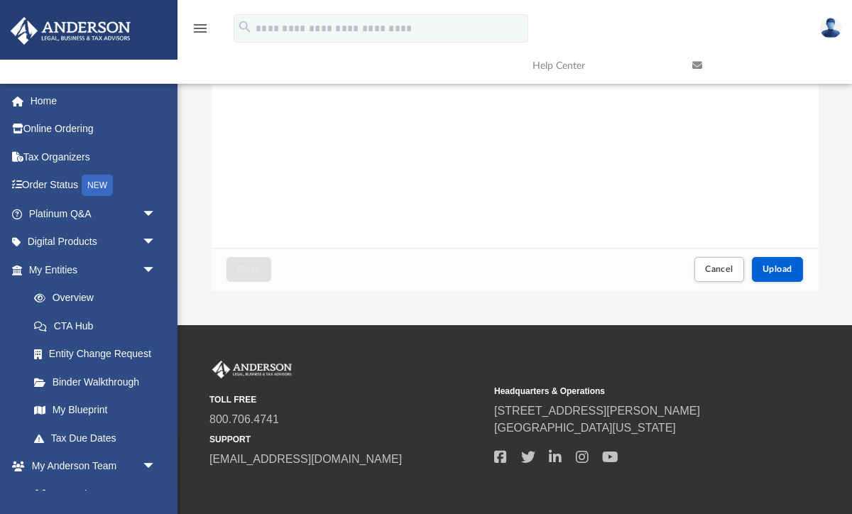
scroll to position [197, 0]
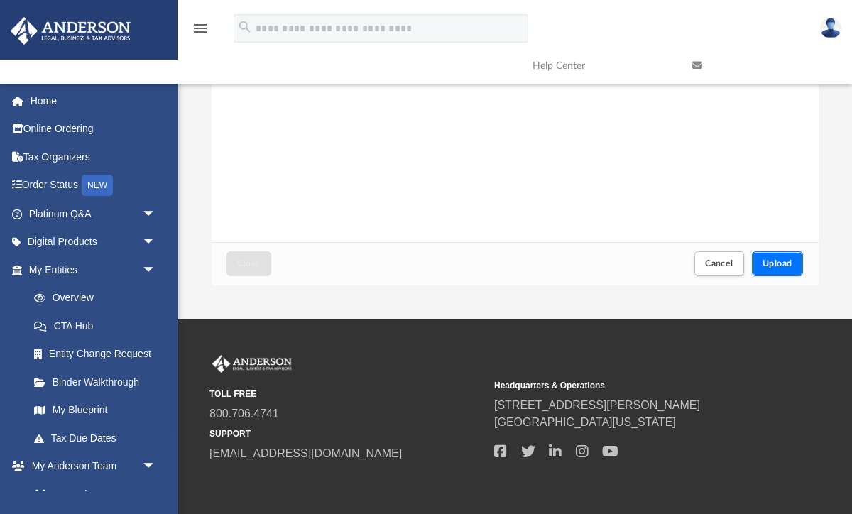
click at [788, 254] on button "Upload" at bounding box center [777, 263] width 51 height 25
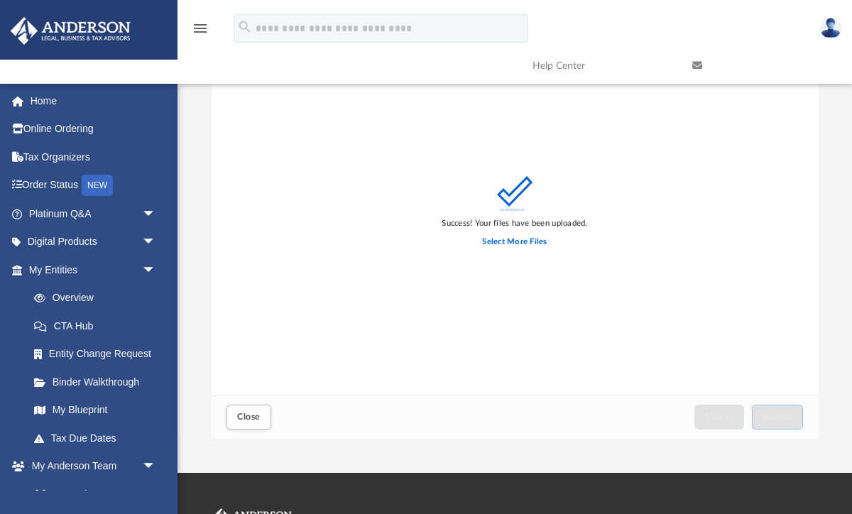
scroll to position [63, 0]
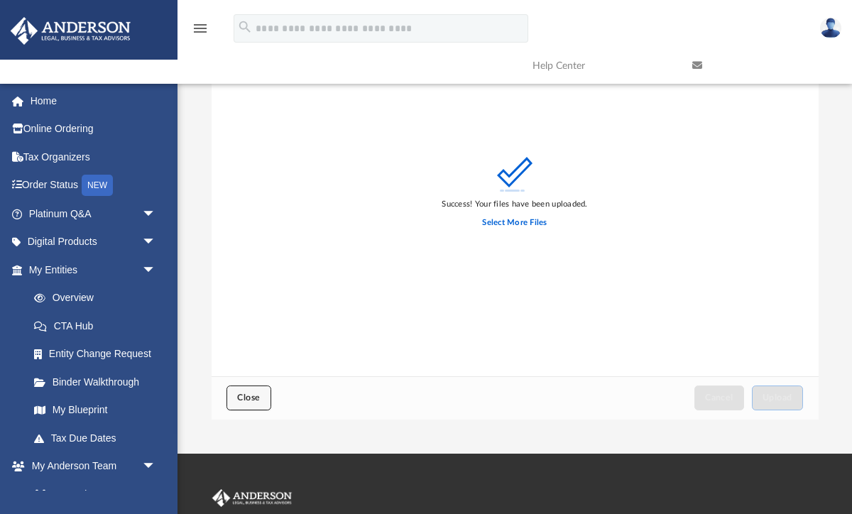
click at [237, 398] on span "Close" at bounding box center [248, 397] width 23 height 9
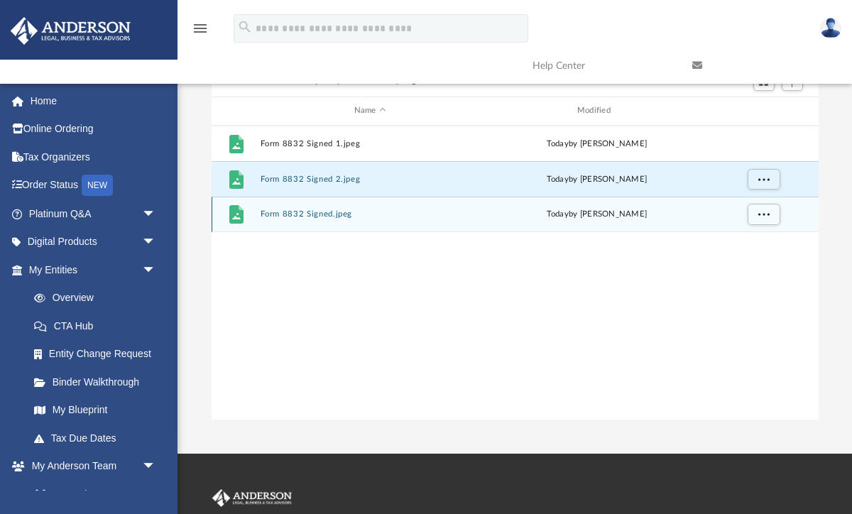
click at [325, 214] on button "Form 8832 Signed.jpeg" at bounding box center [370, 214] width 220 height 9
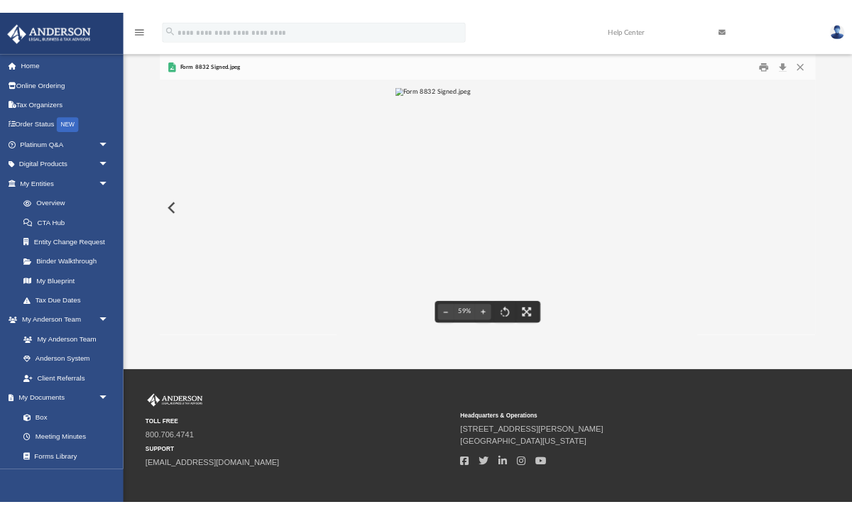
scroll to position [0, 0]
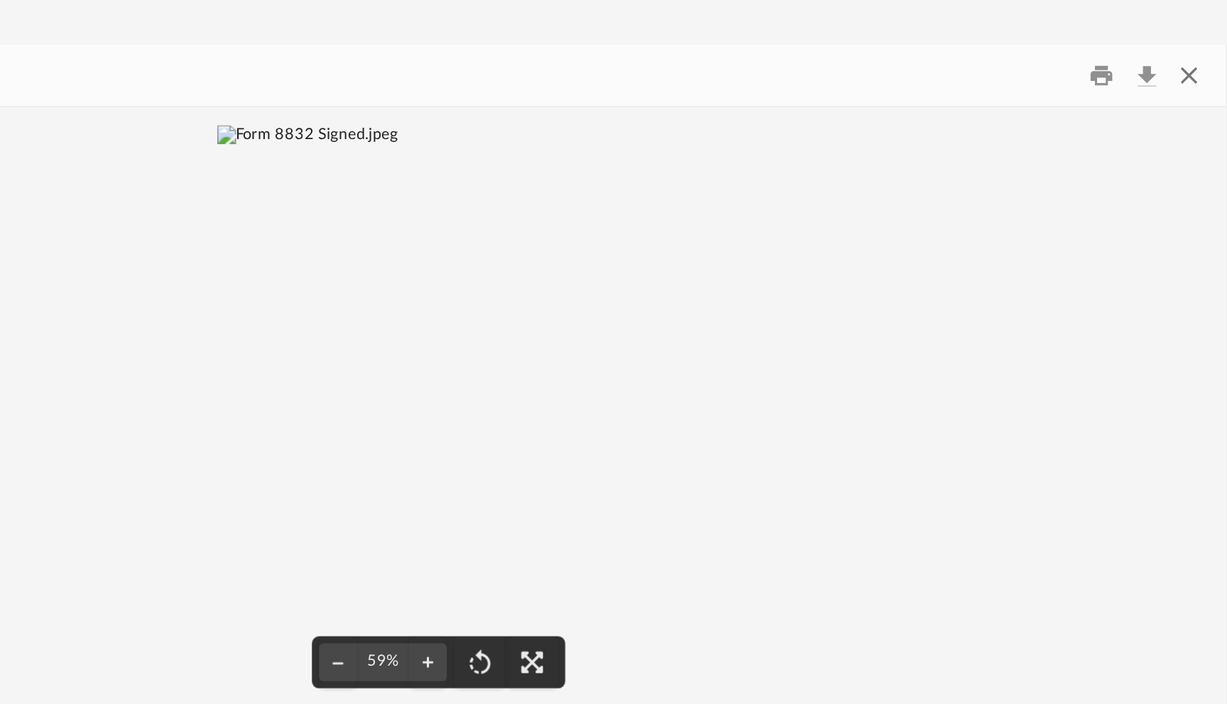
click at [1155, 114] on button "Close" at bounding box center [1153, 112] width 26 height 22
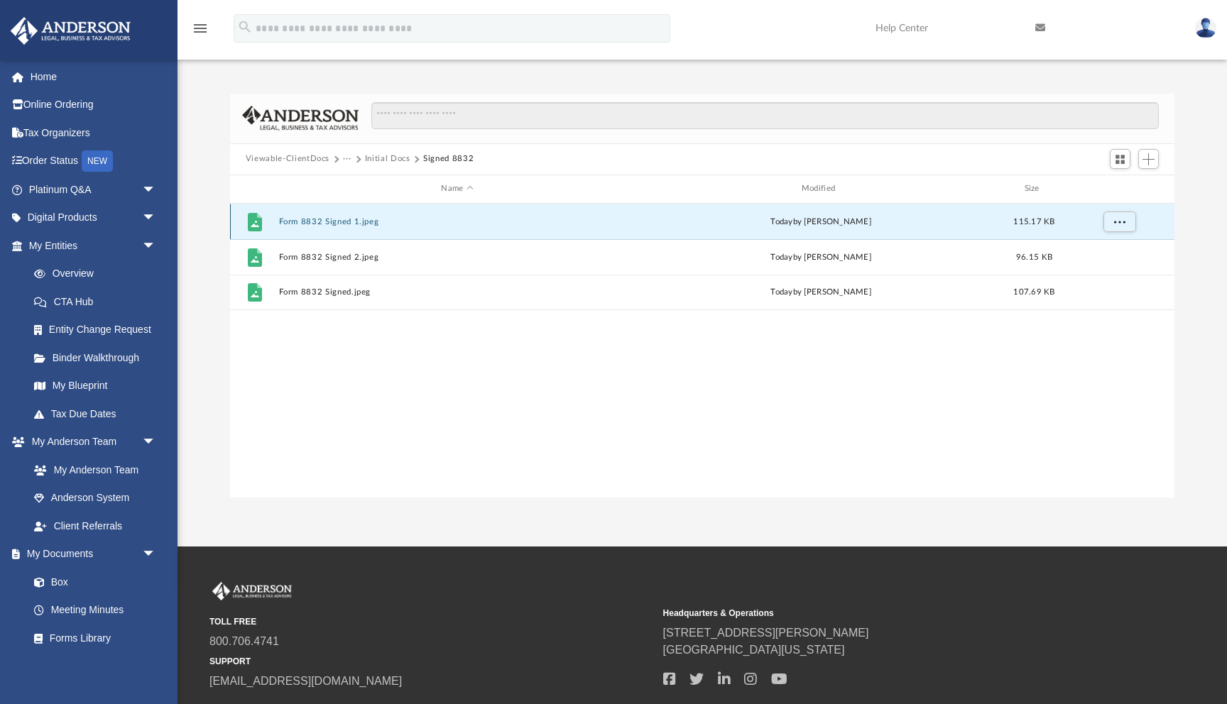
click at [337, 224] on button "Form 8832 Signed 1.jpeg" at bounding box center [456, 221] width 357 height 9
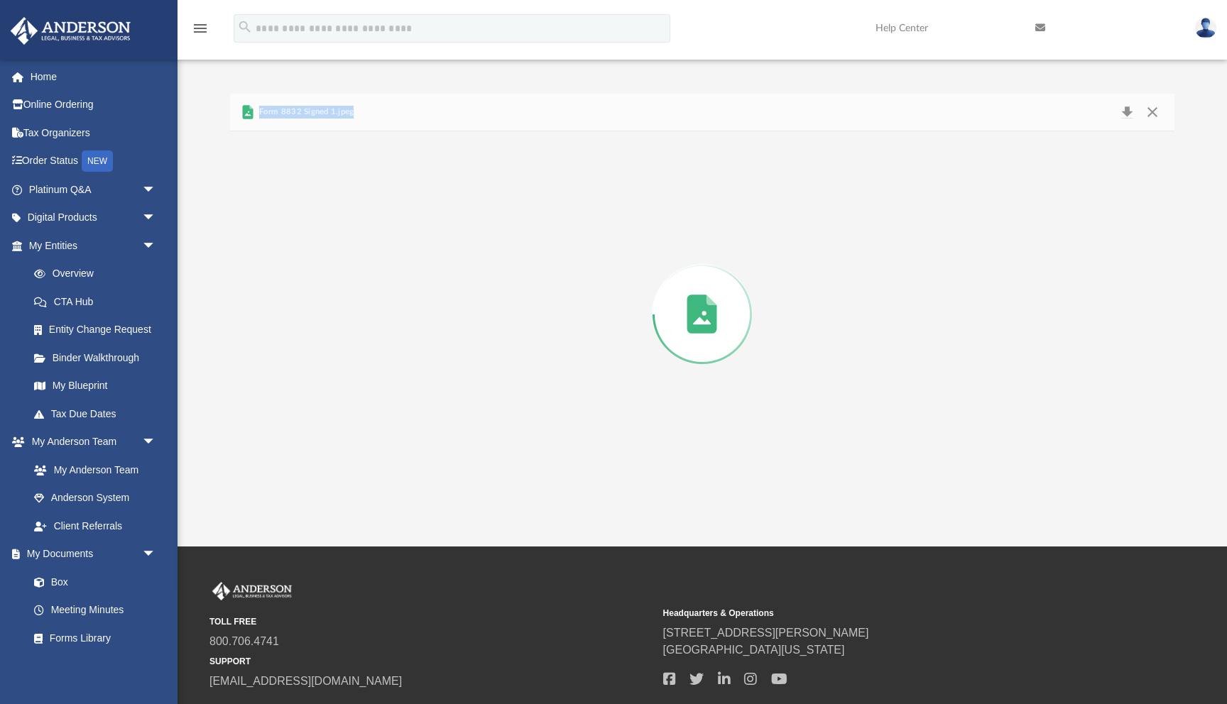
click at [337, 224] on div "Preview" at bounding box center [702, 314] width 945 height 366
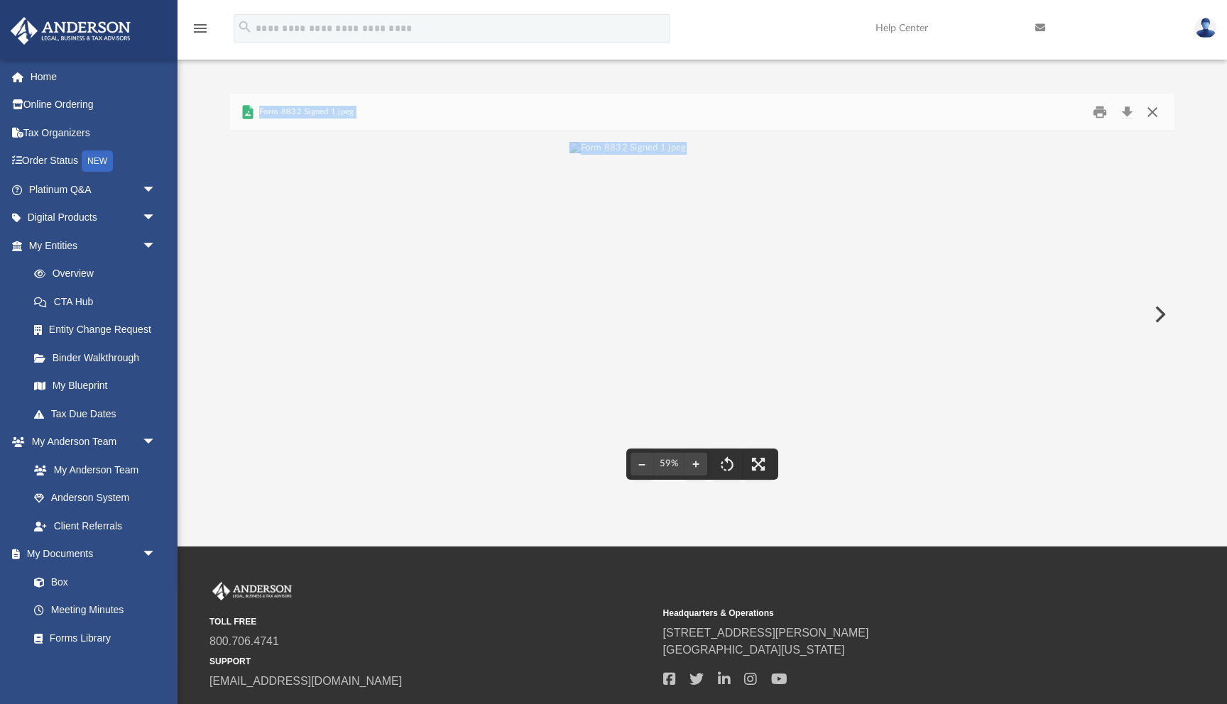
click at [1153, 111] on button "Close" at bounding box center [1153, 112] width 26 height 22
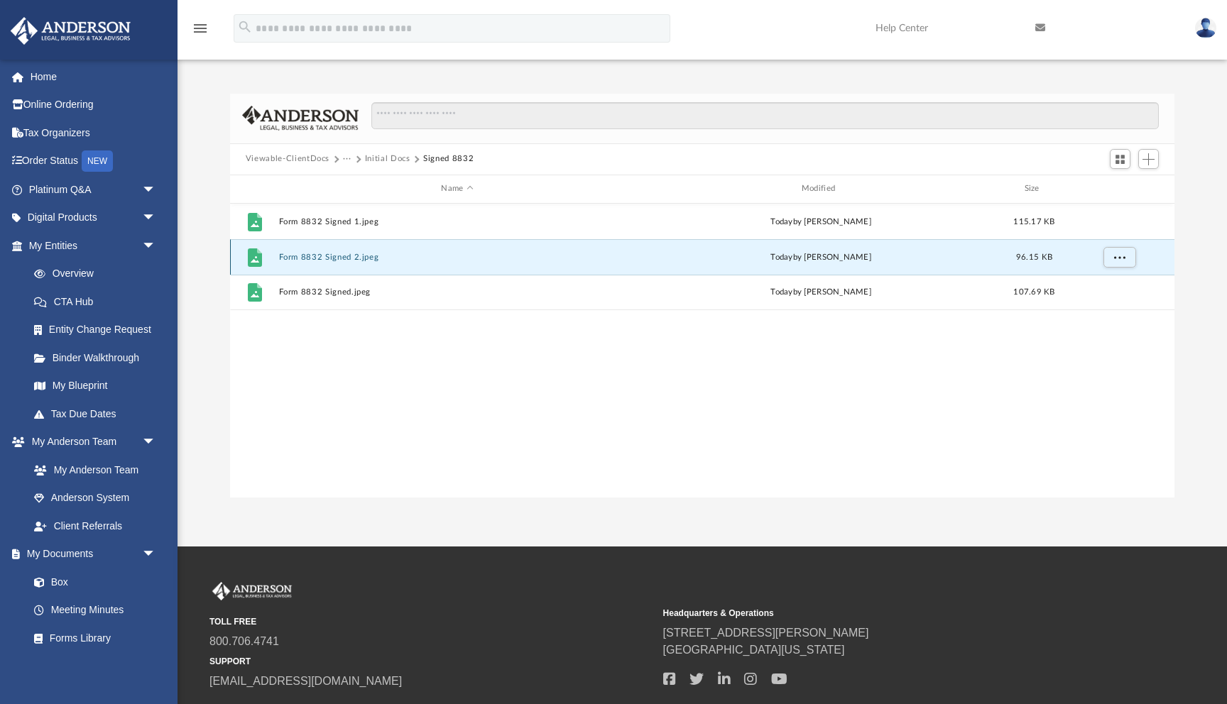
click at [325, 256] on button "Form 8832 Signed 2.jpeg" at bounding box center [456, 257] width 357 height 9
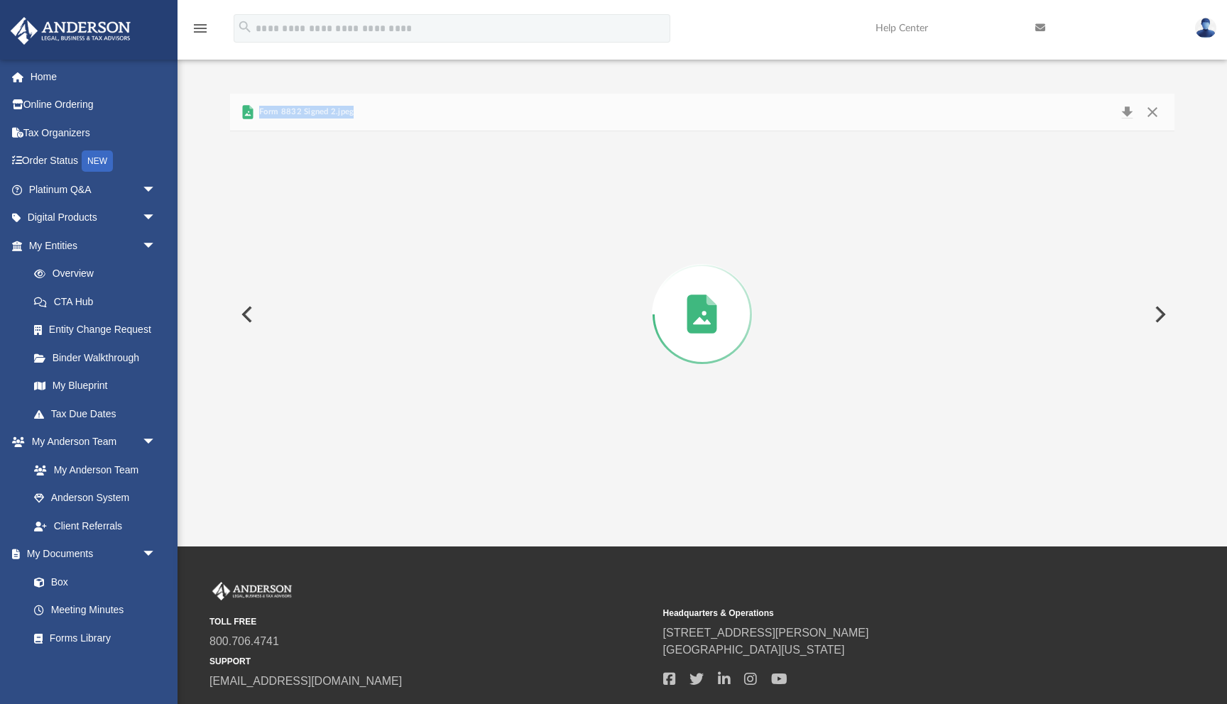
click at [325, 256] on div "Preview" at bounding box center [702, 314] width 945 height 366
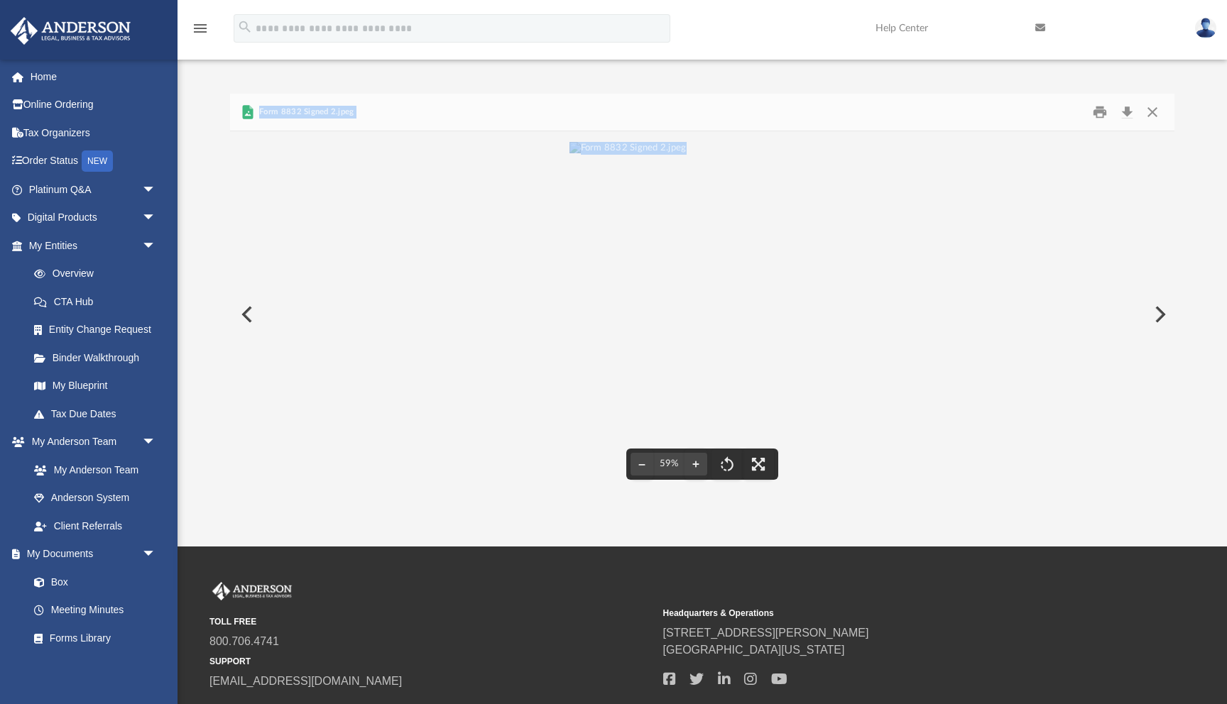
click at [886, 244] on div "File preview" at bounding box center [702, 314] width 945 height 366
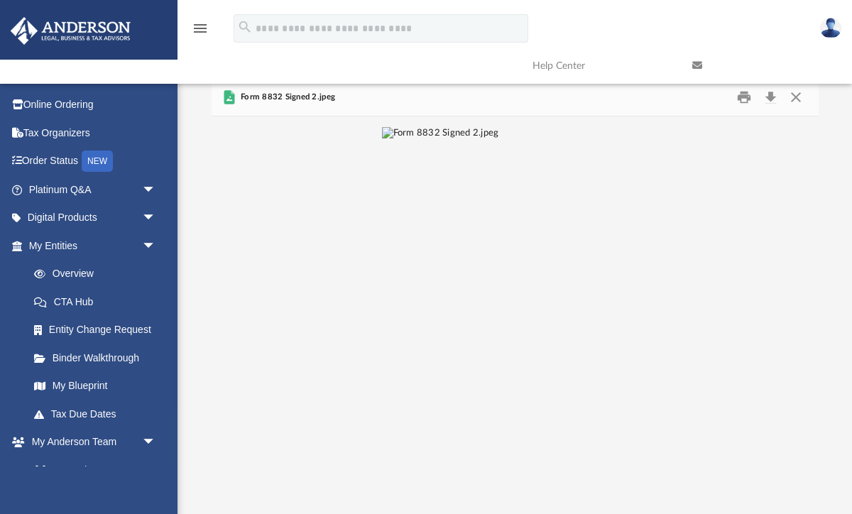
scroll to position [322, 607]
